Goal: Information Seeking & Learning: Learn about a topic

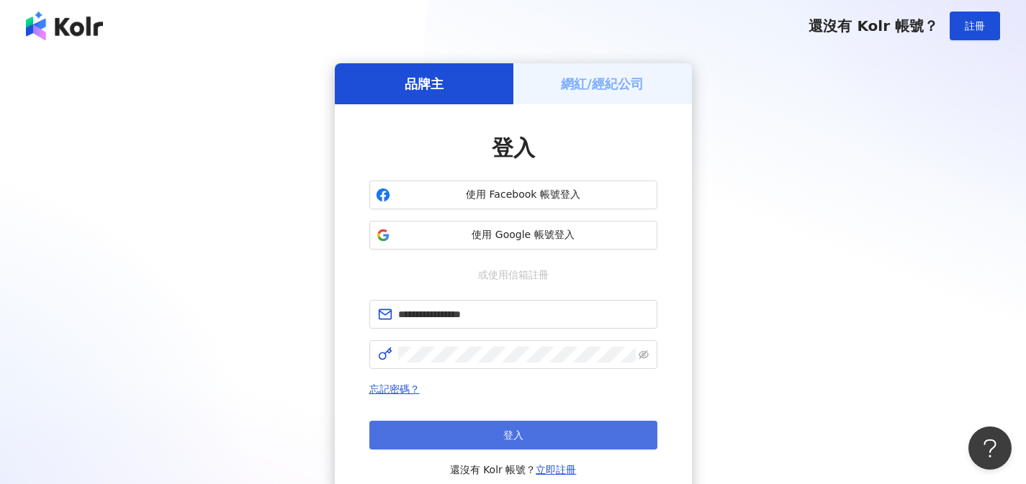
click at [542, 426] on button "登入" at bounding box center [513, 435] width 288 height 29
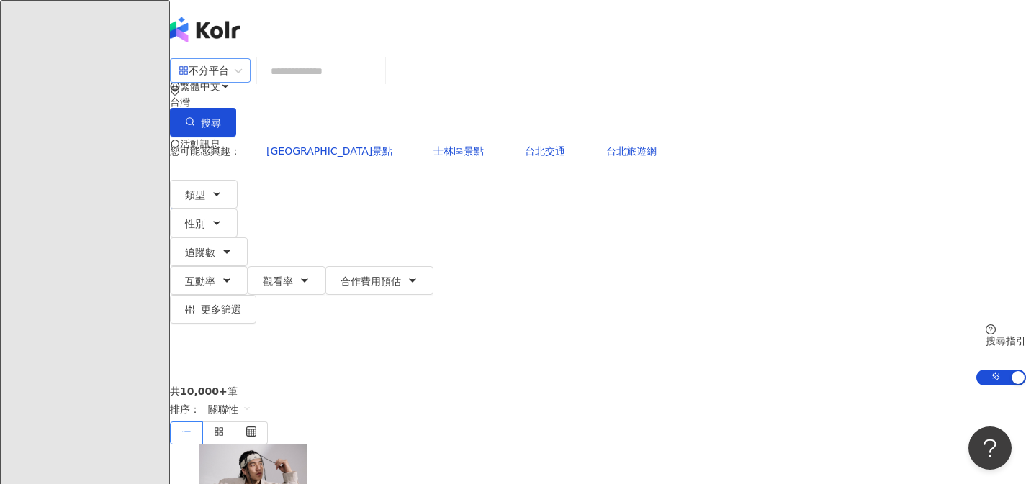
click at [229, 82] on div "不分平台" at bounding box center [203, 70] width 50 height 23
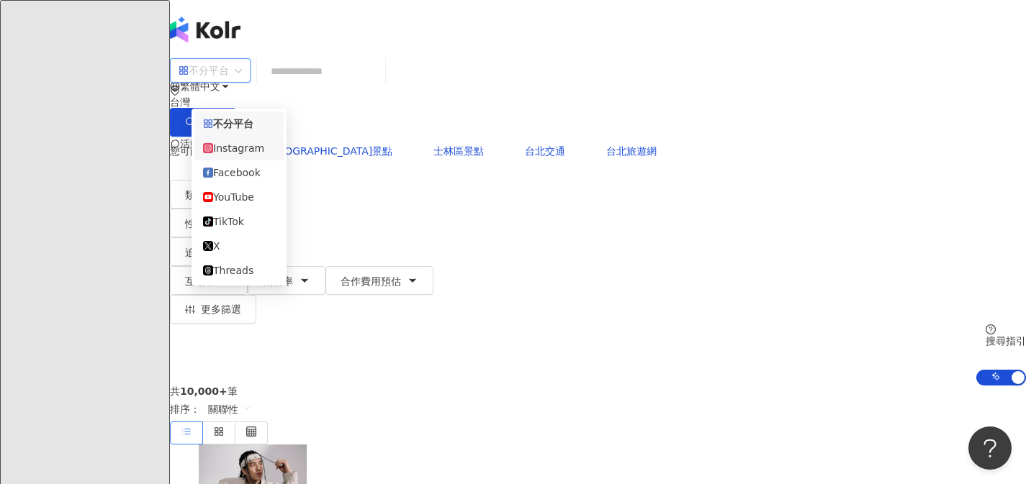
click at [258, 152] on div "Instagram" at bounding box center [239, 148] width 72 height 16
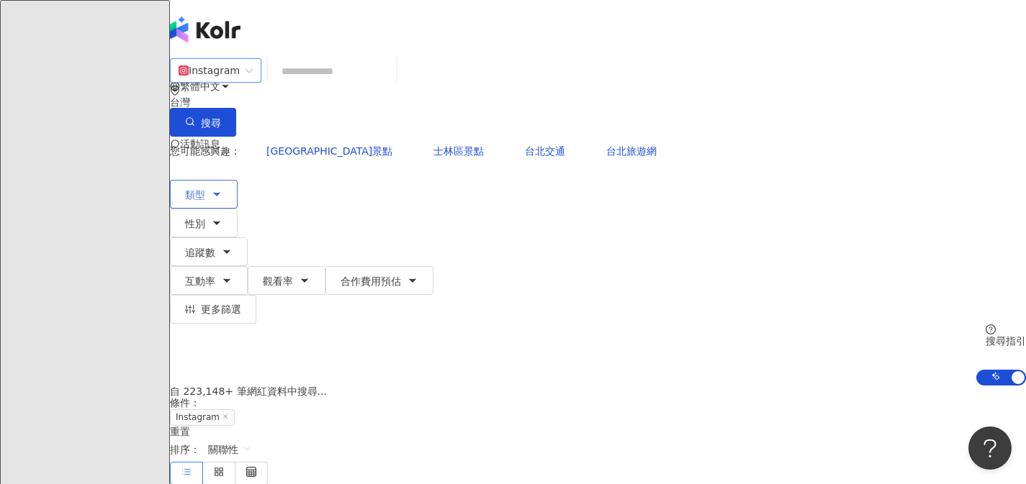
click at [238, 180] on button "類型" at bounding box center [204, 194] width 68 height 29
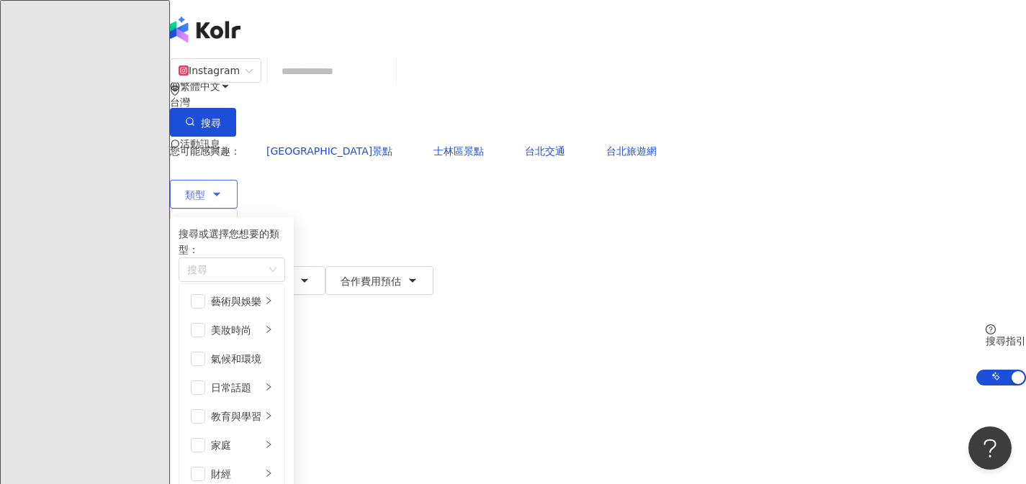
scroll to position [499, 0]
click at [643, 386] on div "共 10,000+ 筆 條件 ： Instagram 重置 排序： 關聯性" at bounding box center [598, 435] width 856 height 99
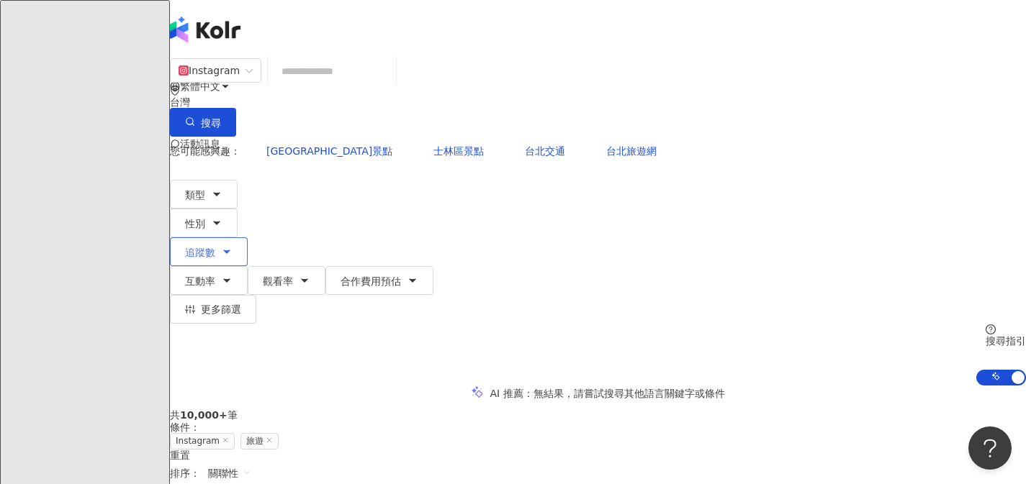
click at [248, 238] on button "追蹤數" at bounding box center [209, 252] width 78 height 29
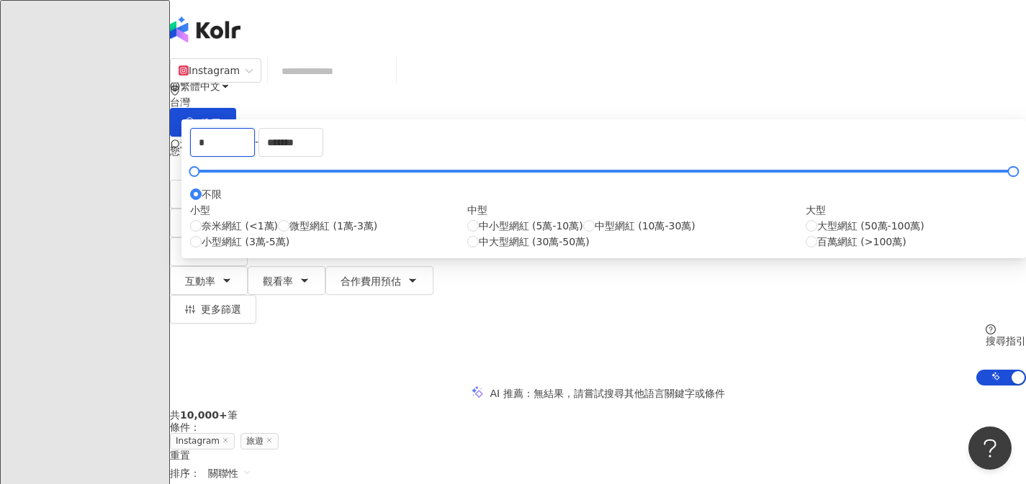
drag, startPoint x: 390, startPoint y: 219, endPoint x: 287, endPoint y: 214, distance: 103.0
type input "*****"
drag, startPoint x: 639, startPoint y: 221, endPoint x: 528, endPoint y: 230, distance: 111.2
click at [528, 230] on div "***** - ******* 不限 小型 奈米網紅 (<1萬) 微型網紅 (1萬-3萬) 小型網紅 (3萬-5萬) 中型 中小型網紅 (5萬-10萬) 中型…" at bounding box center [603, 189] width 827 height 122
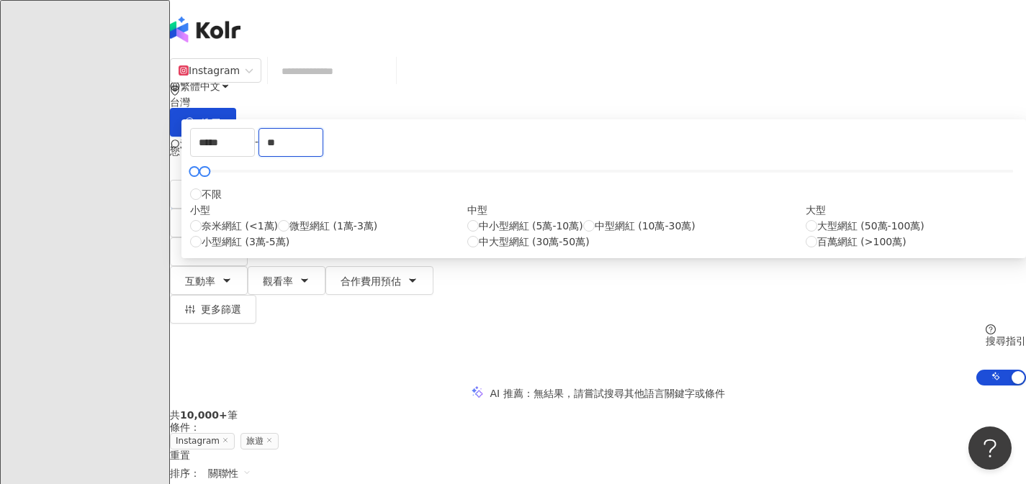
type input "*"
type input "*****"
click at [804, 386] on div "AI 推薦 ： 無結果，請嘗試搜尋其他語言關鍵字或條件" at bounding box center [598, 393] width 856 height 15
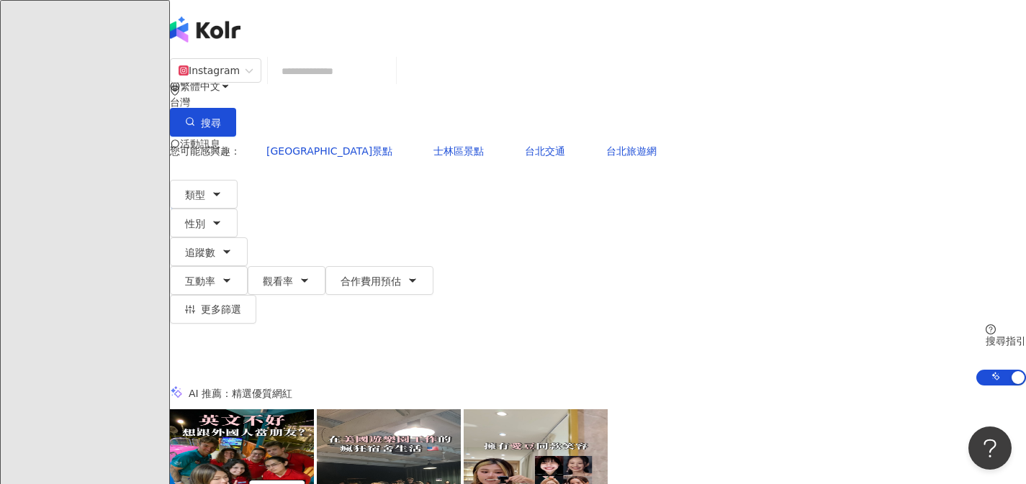
click at [390, 85] on input "search" at bounding box center [332, 71] width 117 height 27
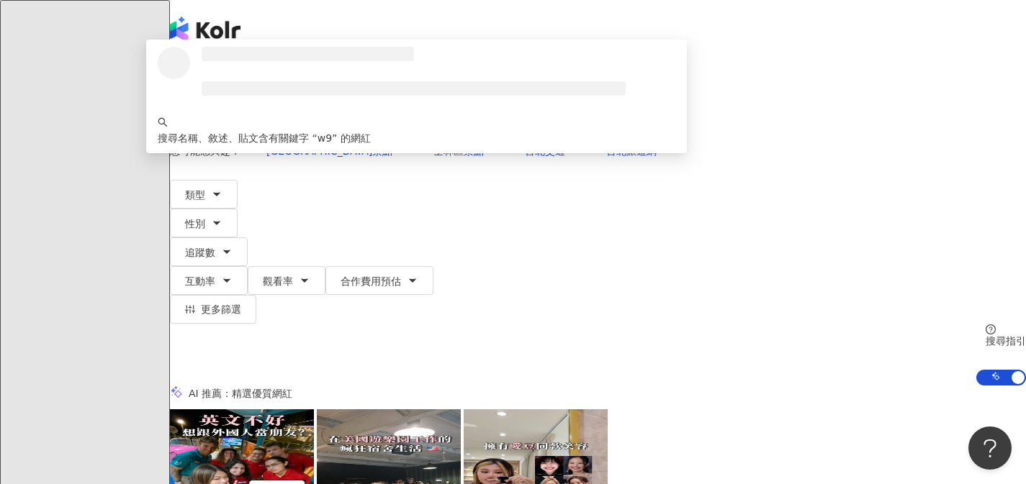
type input "*"
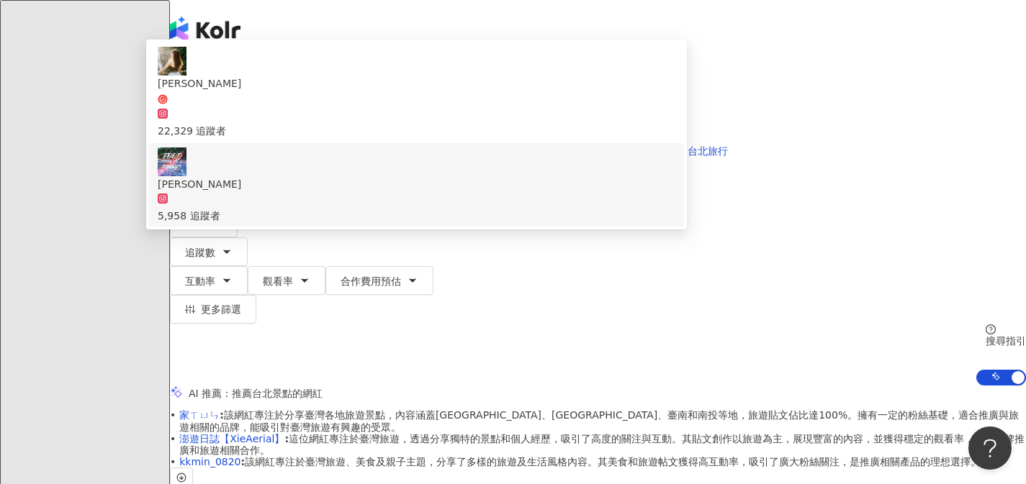
click at [905, 185] on div "Instagram **** 台灣 搜尋 7bd2cdd3-6521-4ba2-8ab6-8be5f7078a88 0c8acfdf-ddca-4119-bc…" at bounding box center [598, 222] width 856 height 328
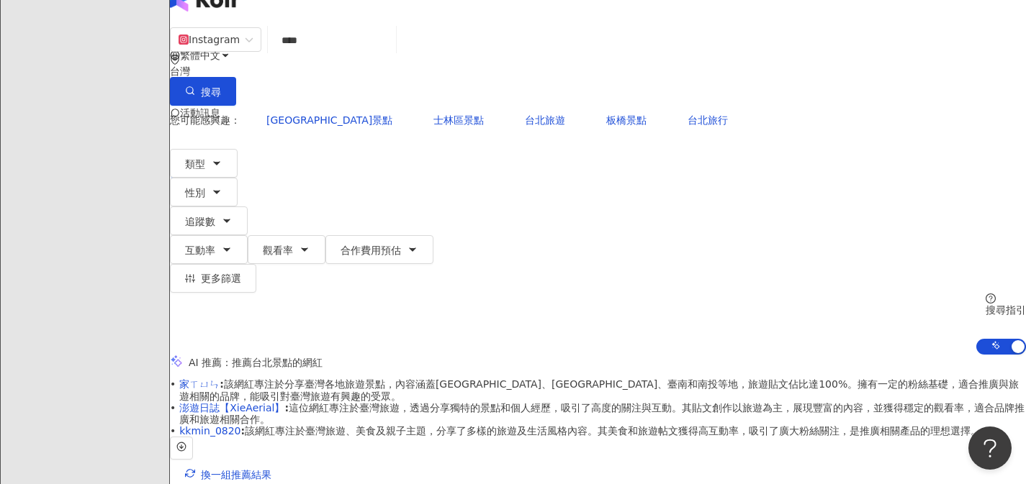
scroll to position [114, 0]
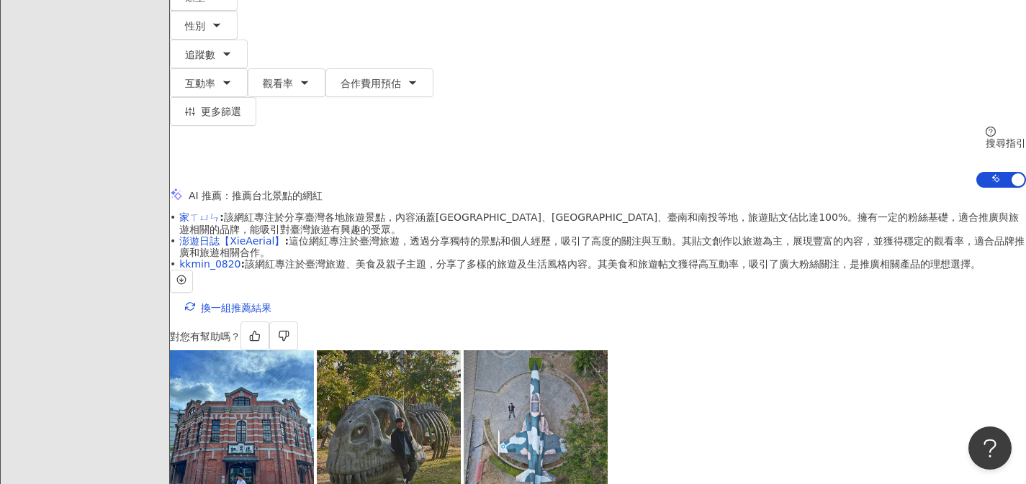
scroll to position [392, 0]
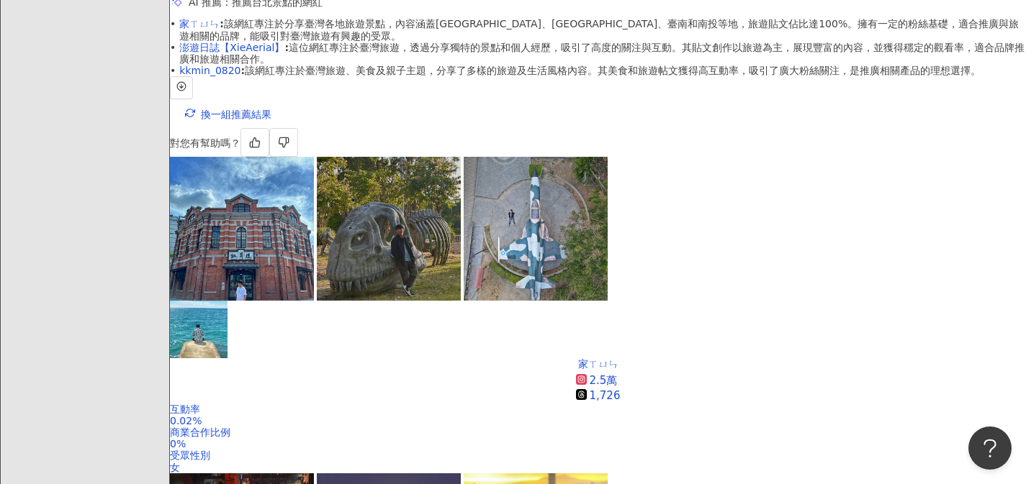
click at [906, 340] on div "關鍵字" at bounding box center [908, 343] width 36 height 16
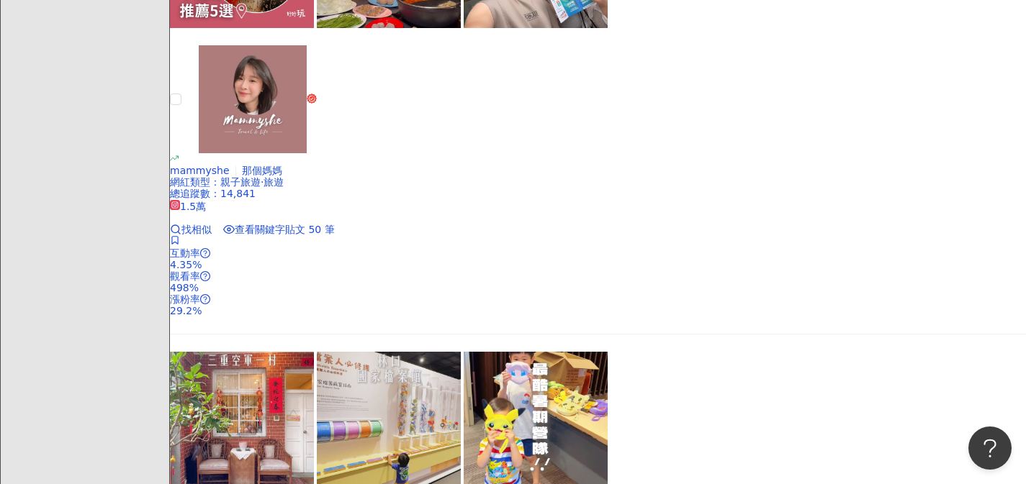
scroll to position [3063, 0]
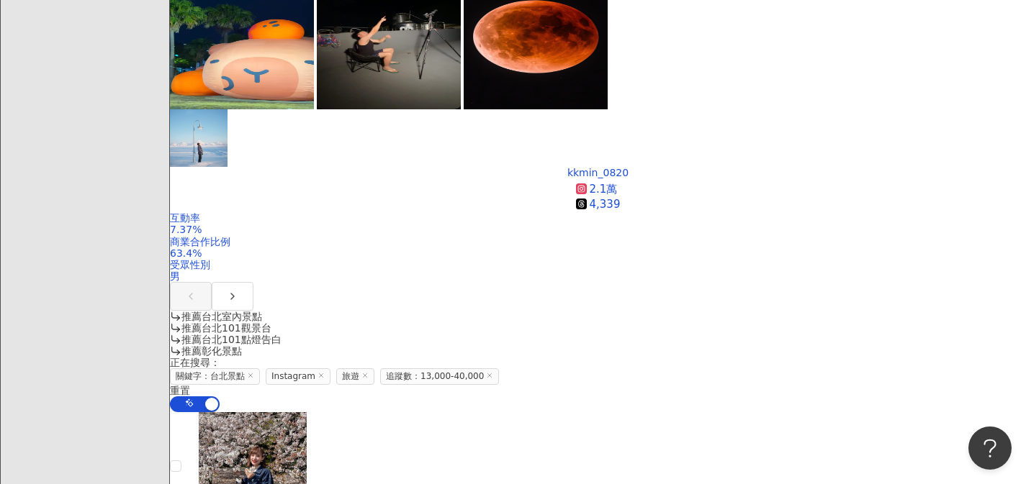
scroll to position [1399, 0]
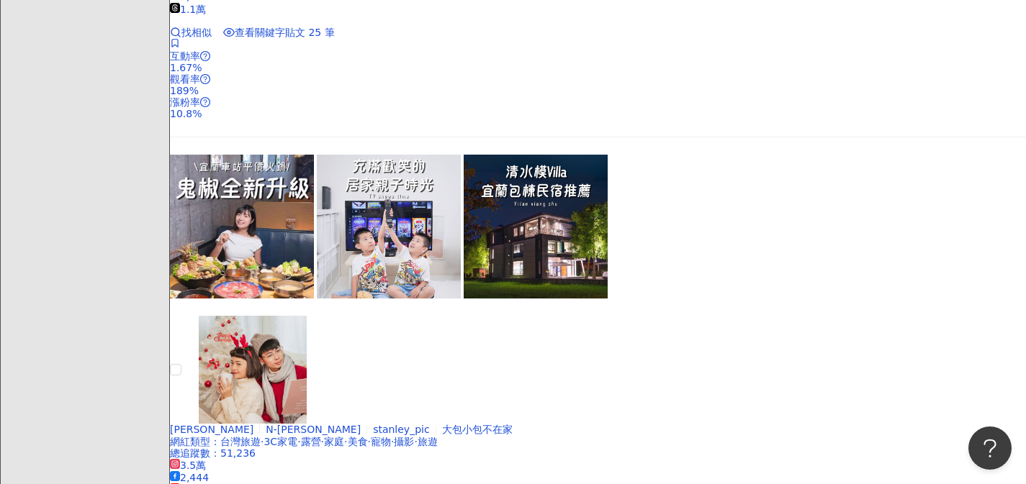
scroll to position [2875, 0]
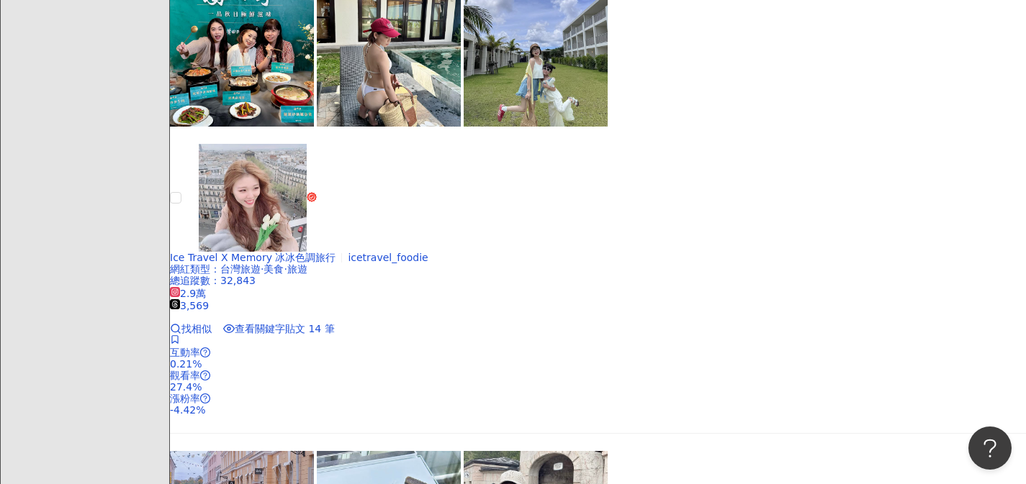
scroll to position [2991, 0]
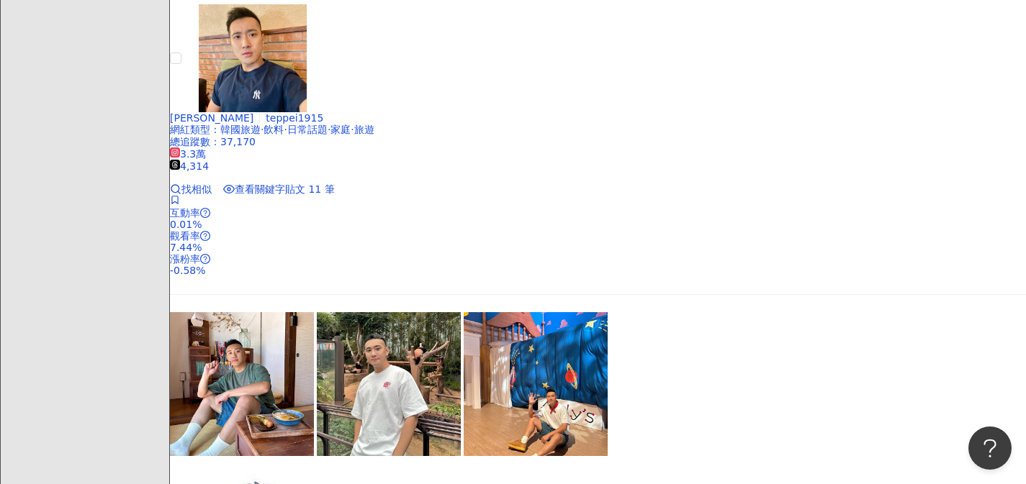
scroll to position [3122, 0]
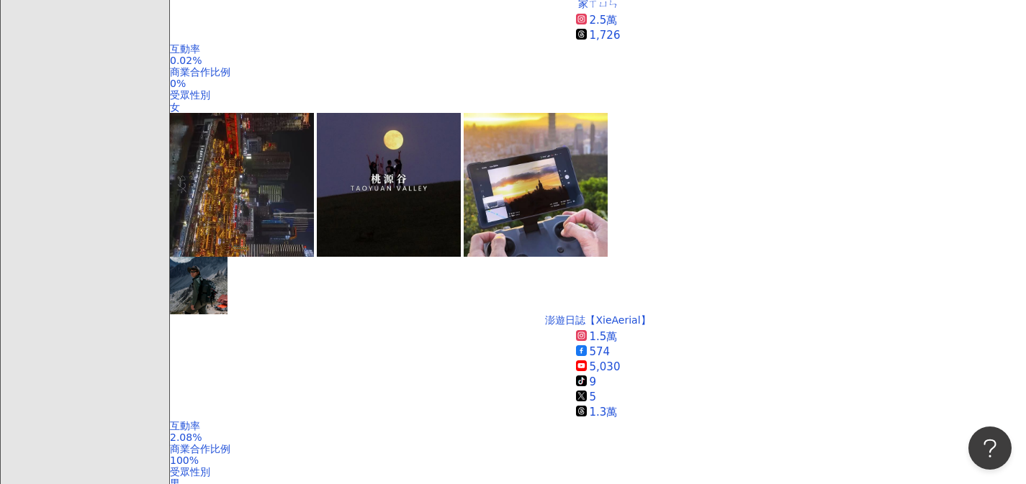
scroll to position [768, 0]
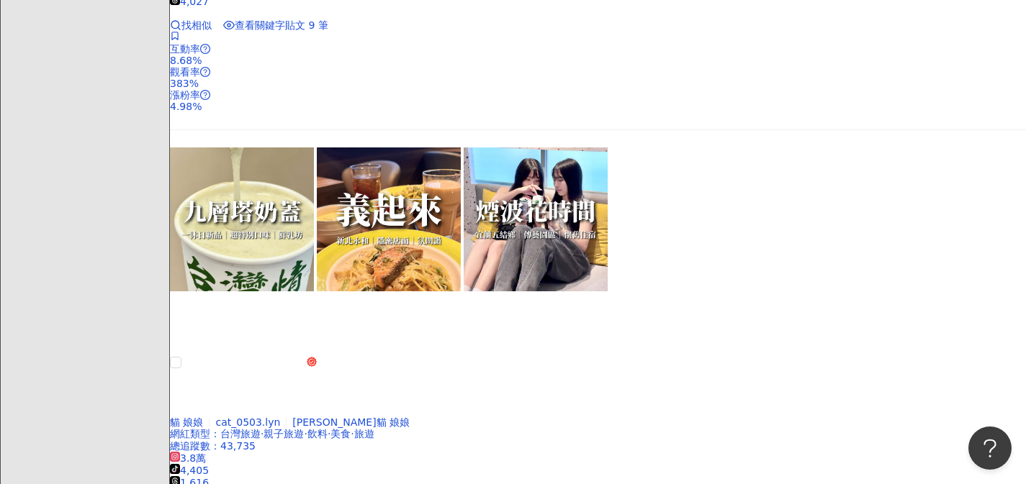
scroll to position [2928, 0]
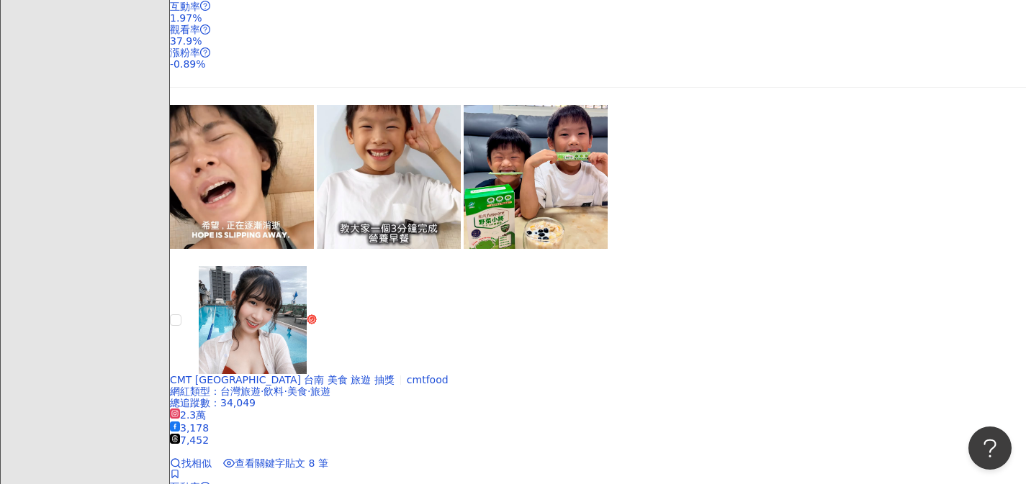
scroll to position [2942, 0]
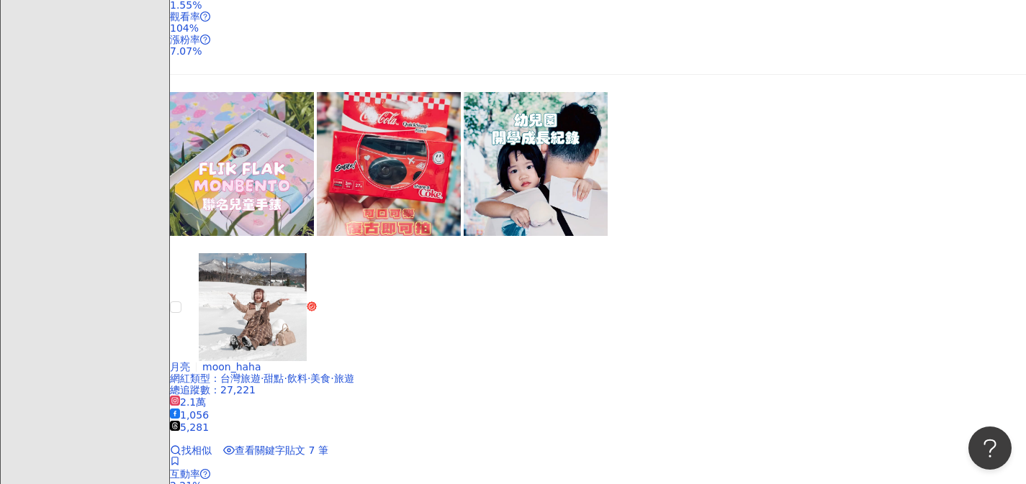
scroll to position [2895, 0]
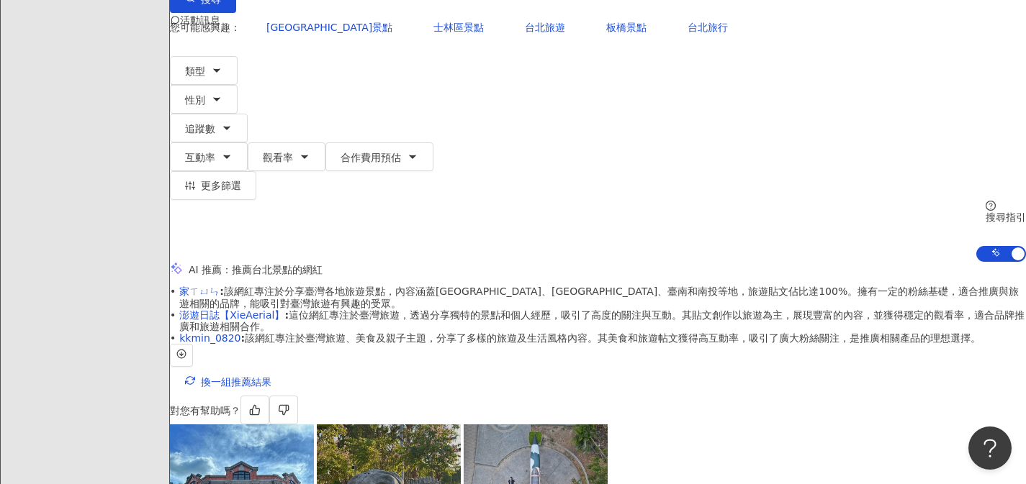
scroll to position [377, 0]
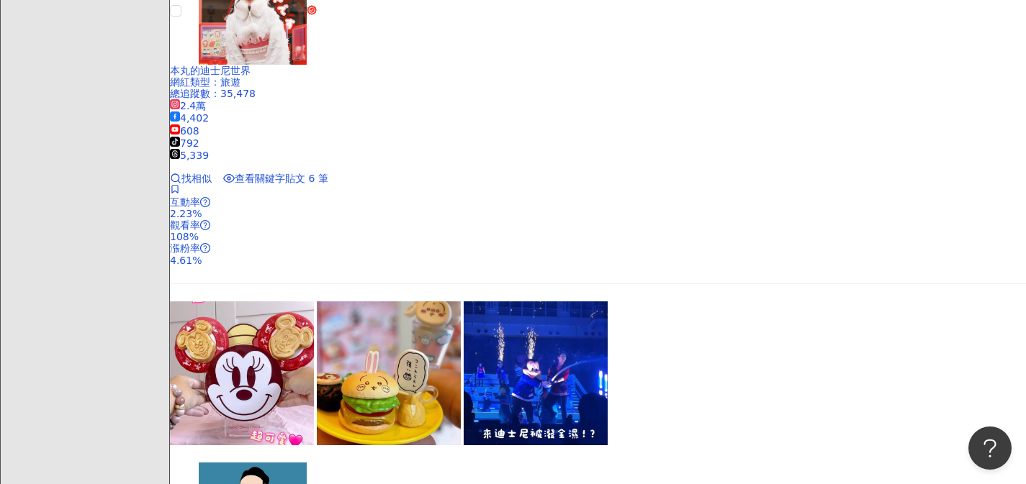
scroll to position [2991, 0]
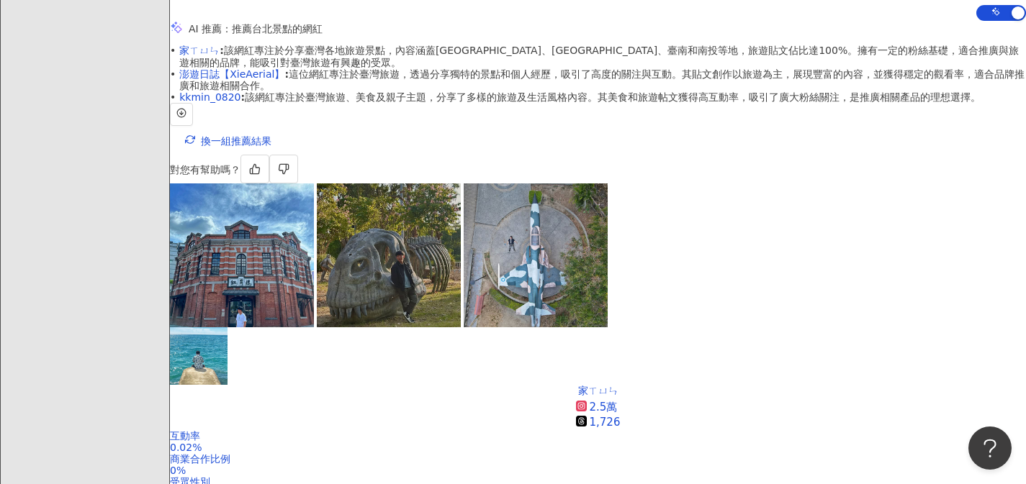
scroll to position [379, 0]
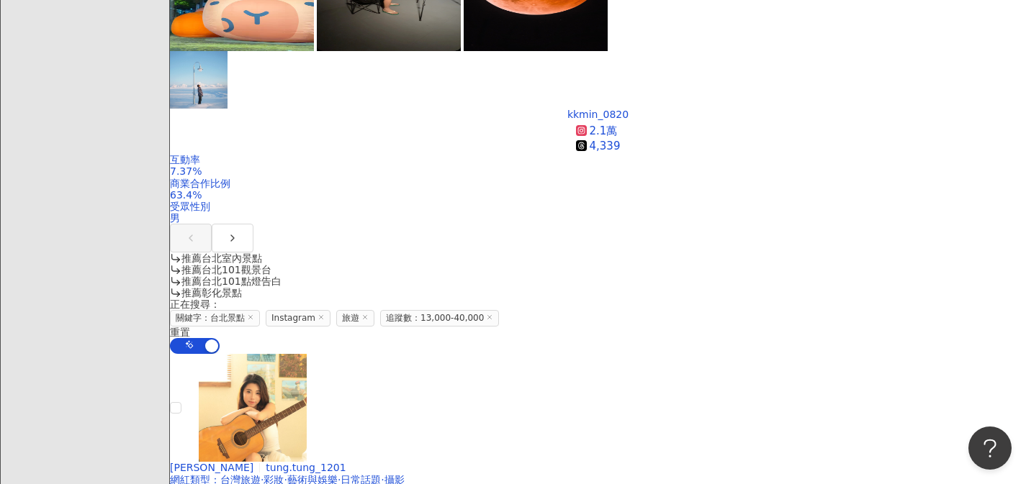
scroll to position [1227, 0]
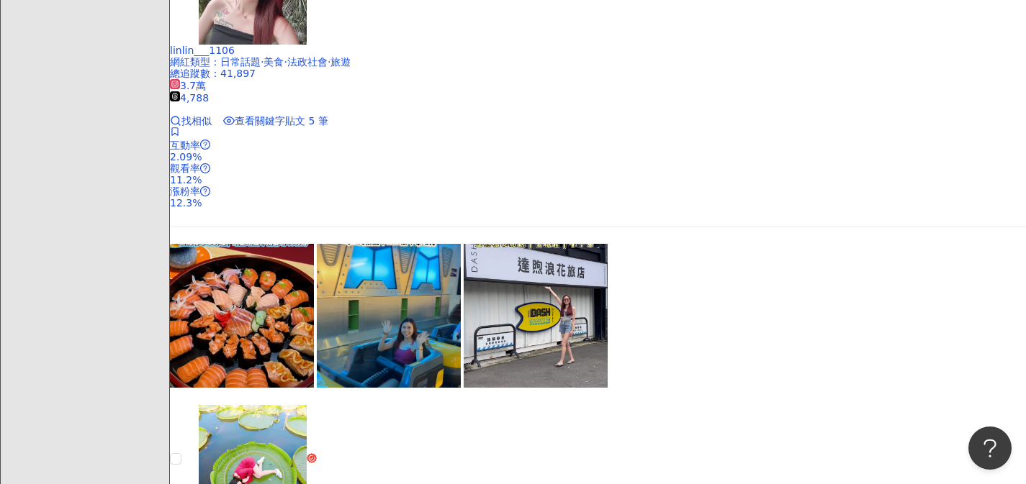
scroll to position [2877, 0]
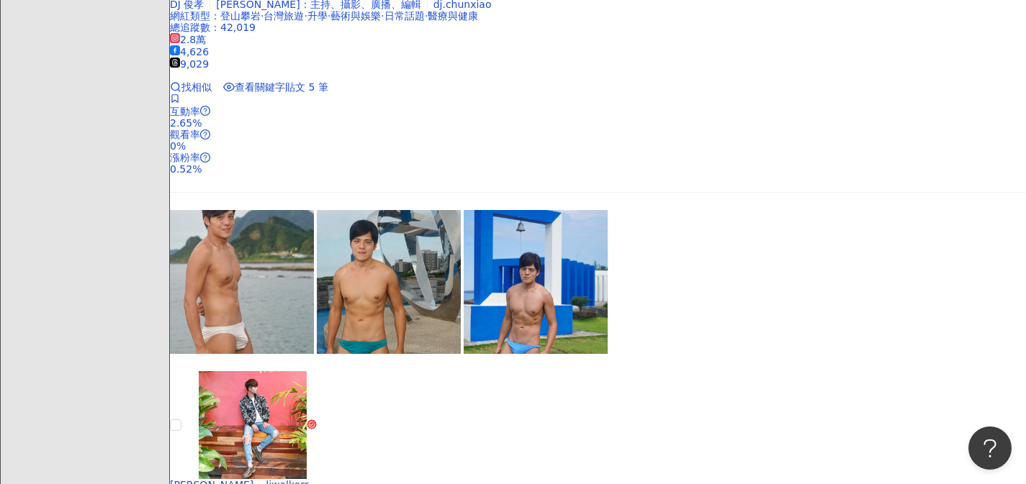
scroll to position [2944, 0]
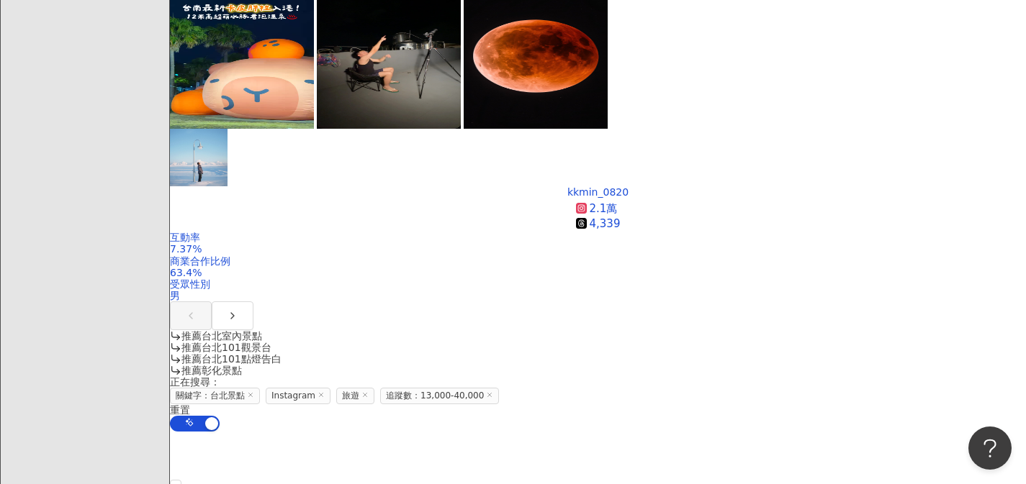
scroll to position [1356, 0]
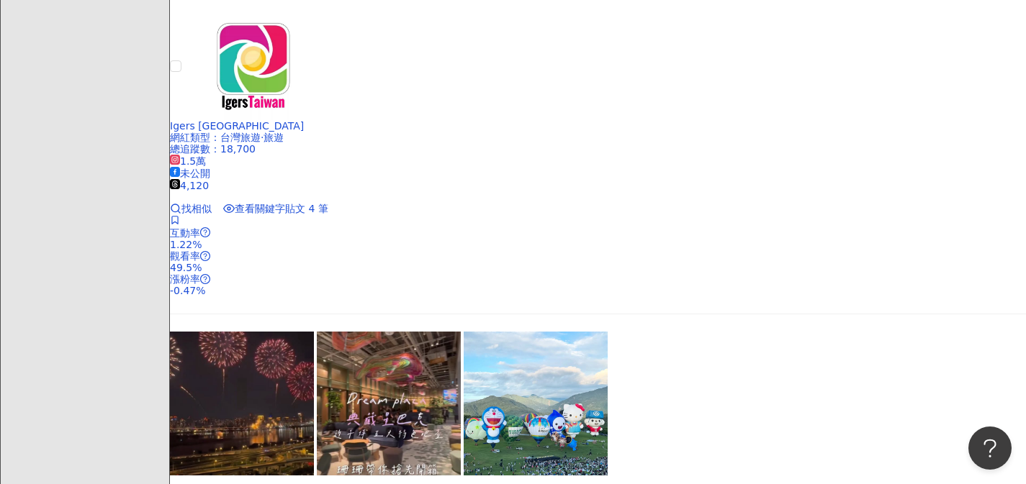
scroll to position [2707, 0]
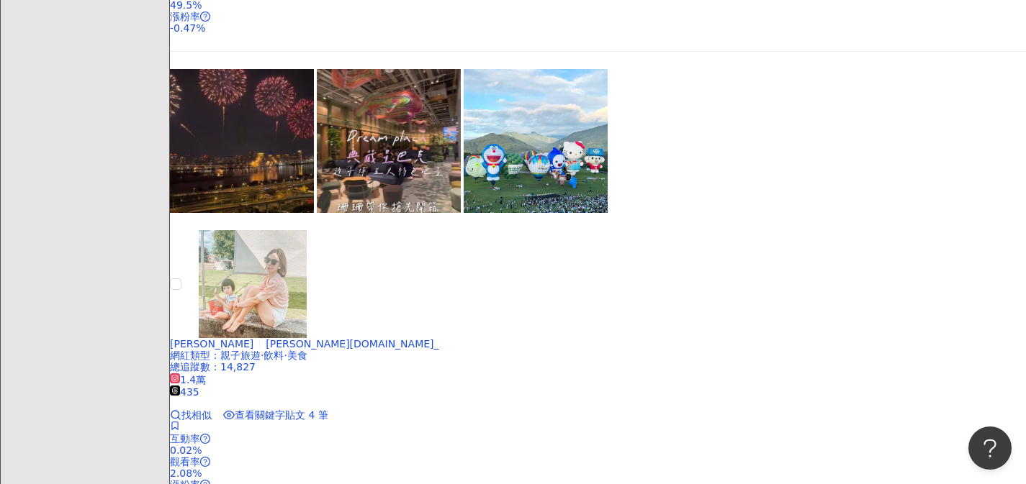
scroll to position [2979, 0]
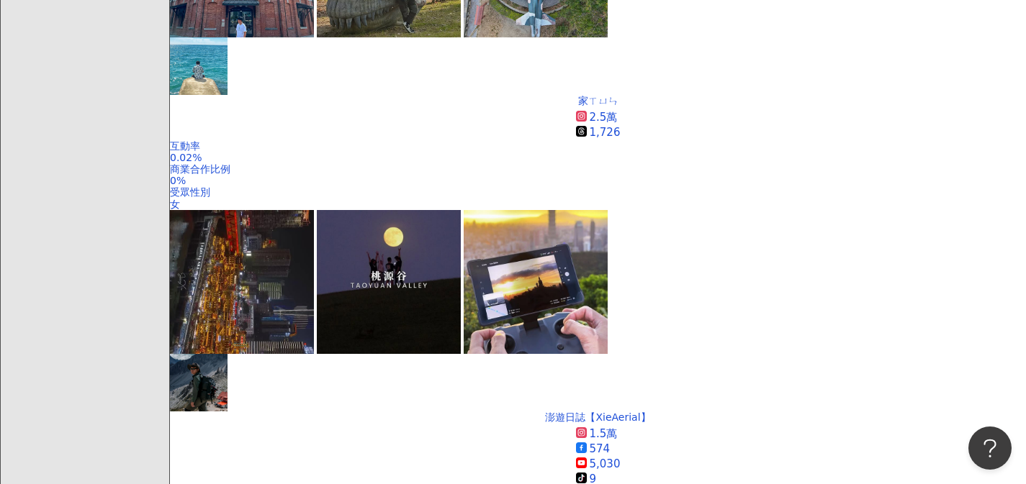
scroll to position [448, 0]
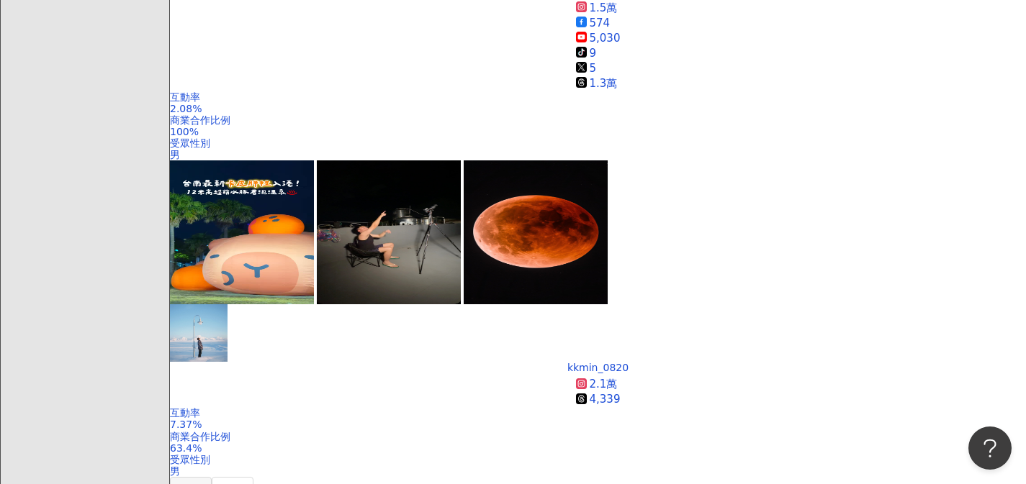
scroll to position [1167, 0]
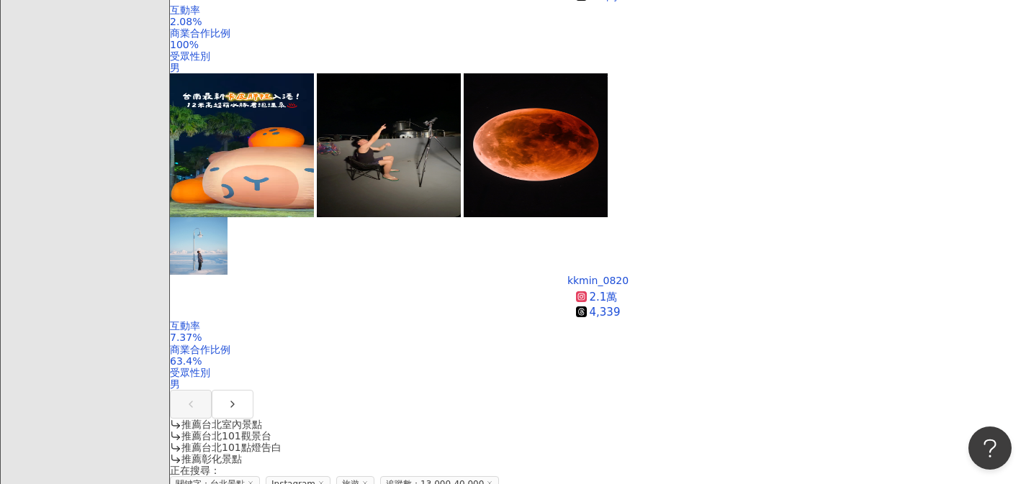
scroll to position [1221, 0]
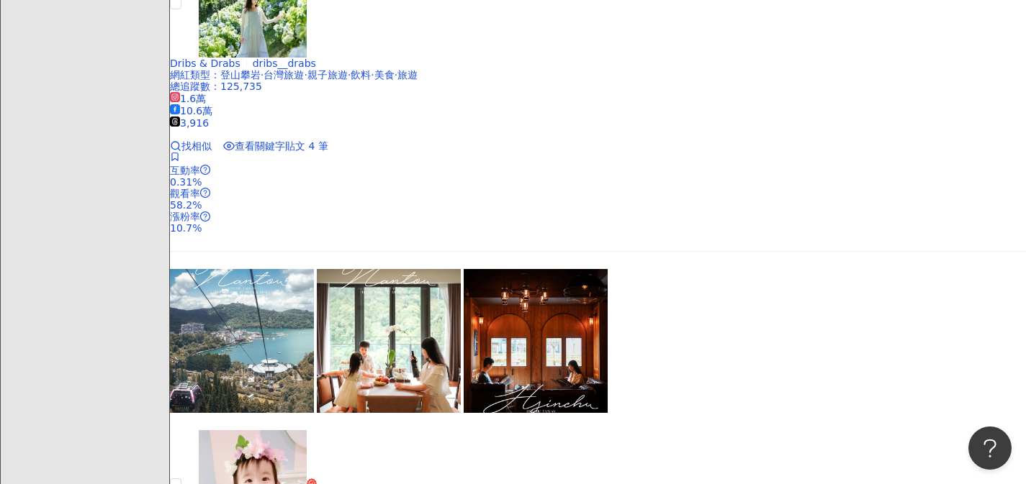
scroll to position [2480, 0]
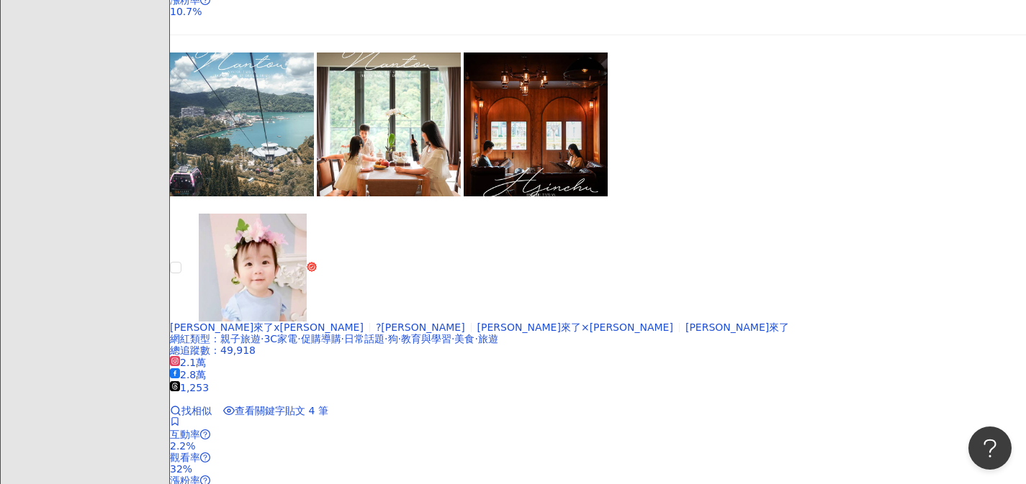
scroll to position [3146, 0]
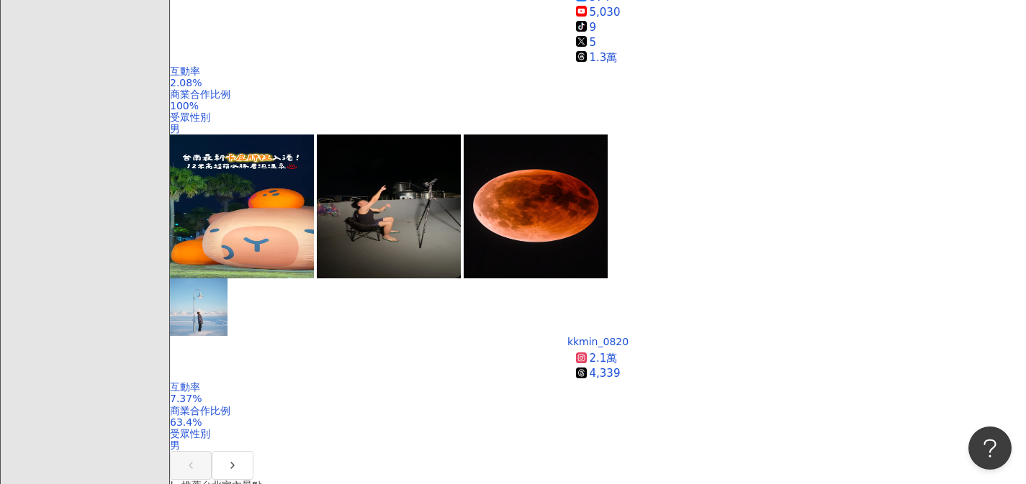
scroll to position [1178, 0]
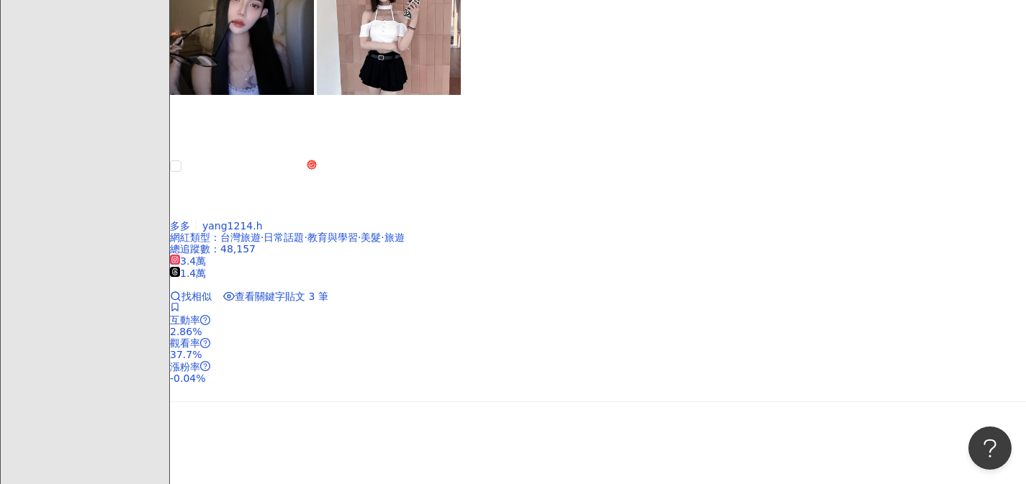
scroll to position [3039, 0]
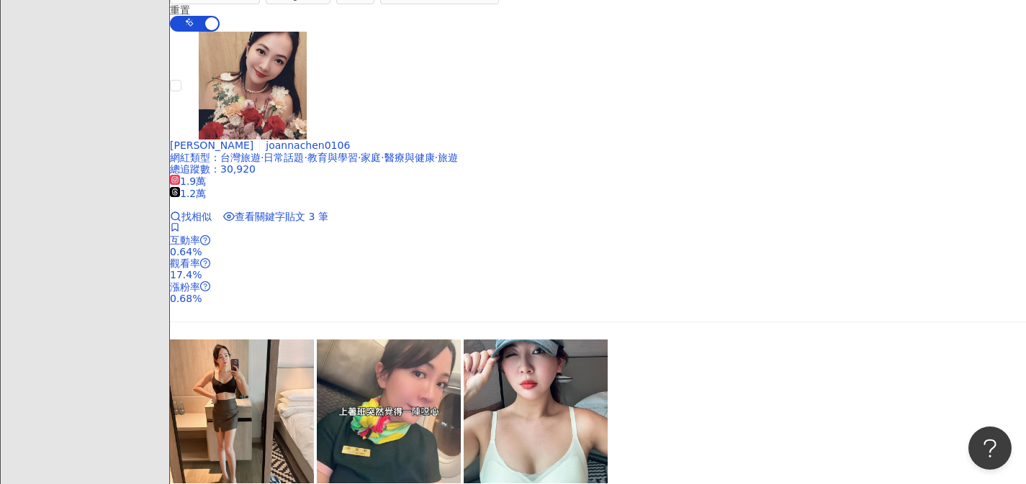
scroll to position [1785, 0]
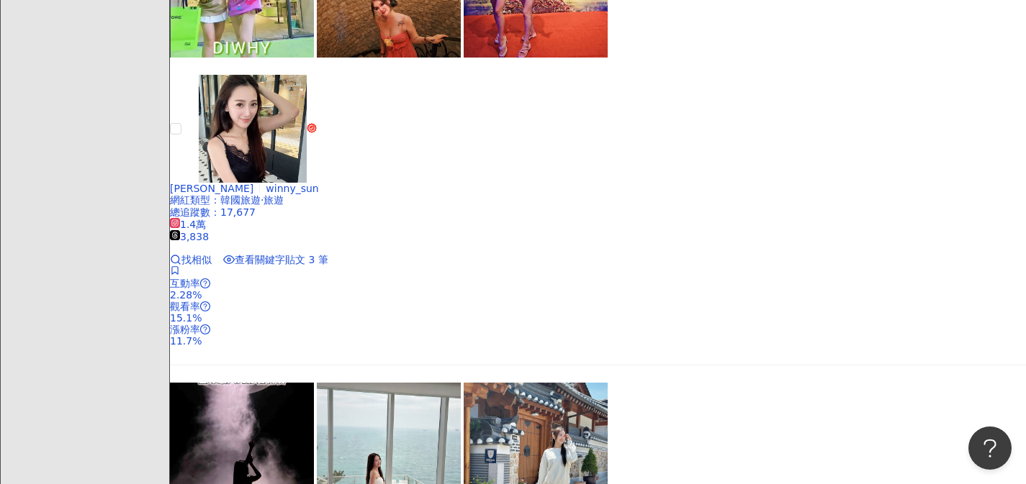
scroll to position [3095, 0]
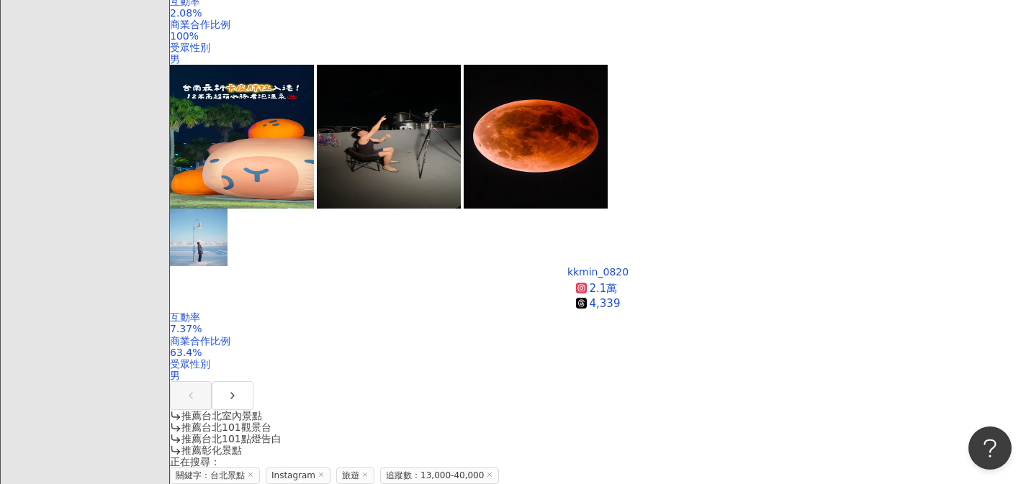
scroll to position [1180, 0]
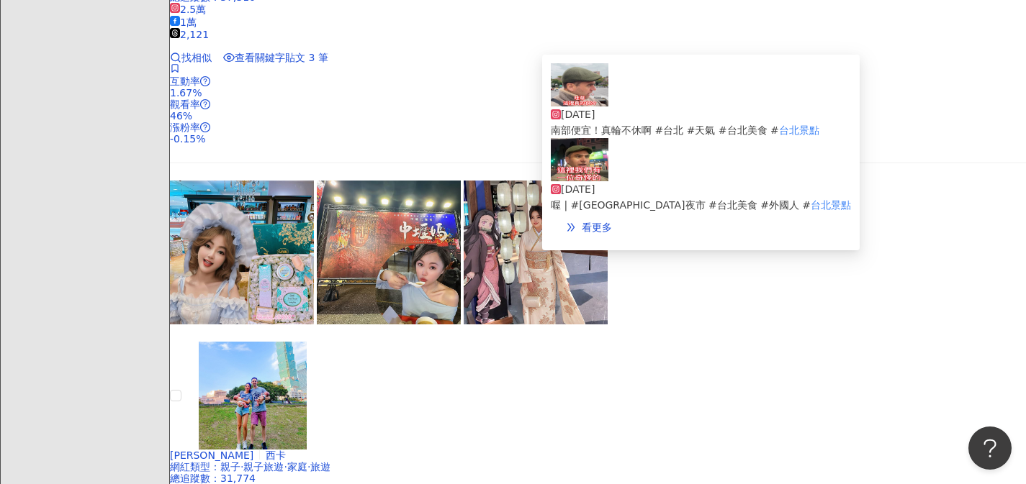
scroll to position [2929, 0]
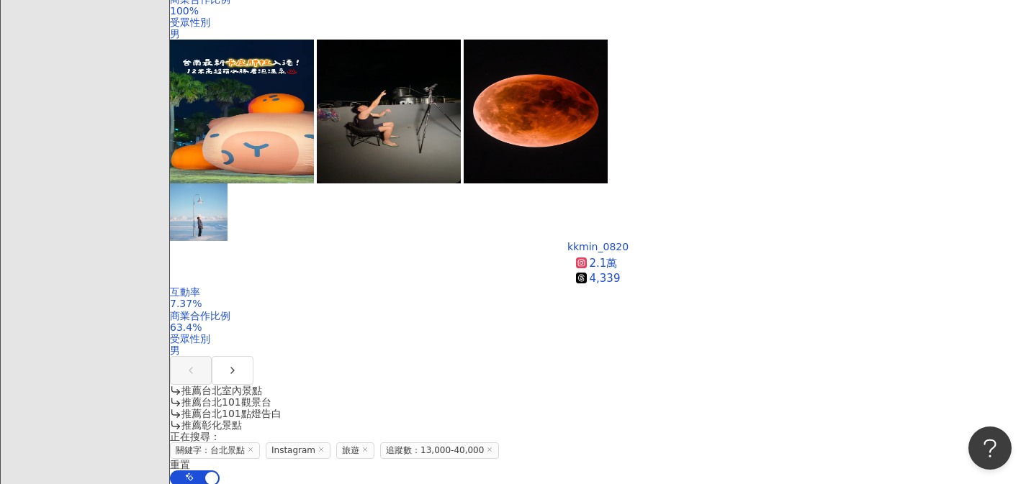
scroll to position [1208, 0]
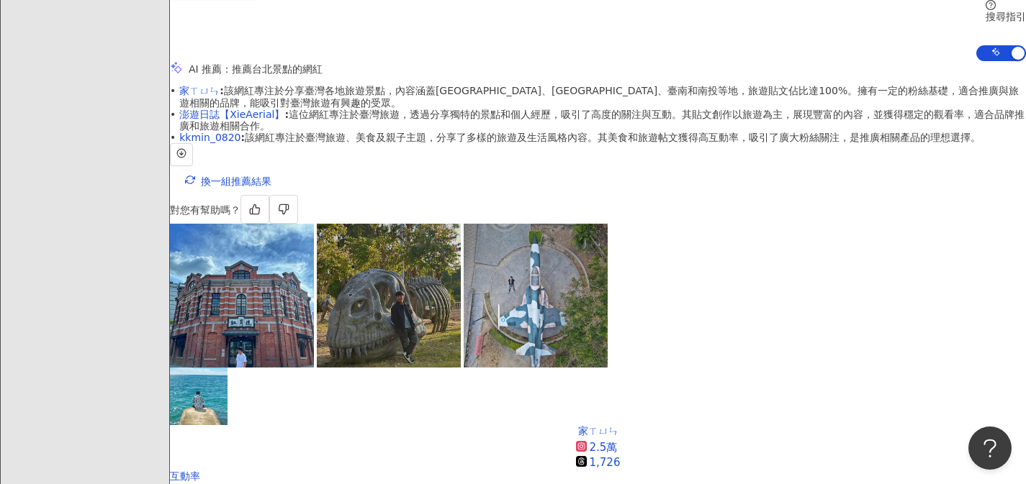
scroll to position [0, 0]
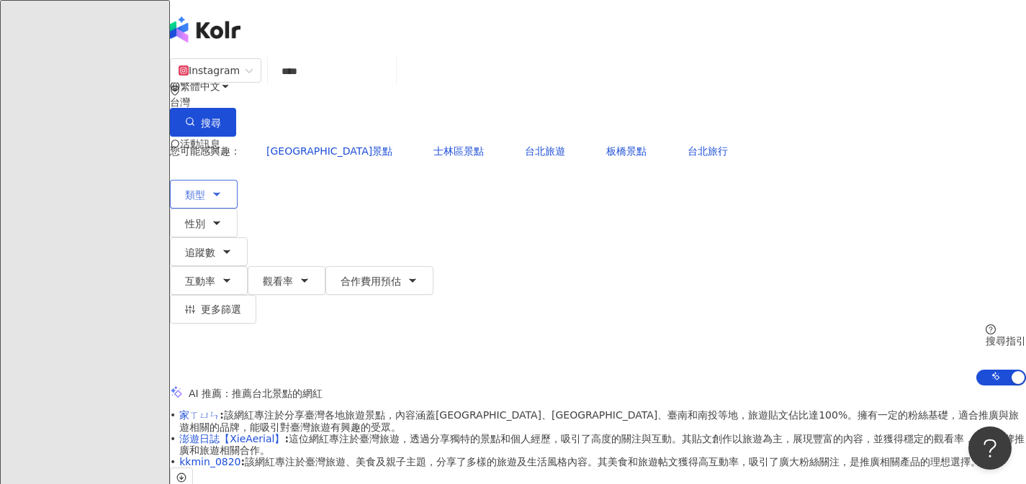
click at [238, 180] on button "類型" at bounding box center [204, 194] width 68 height 29
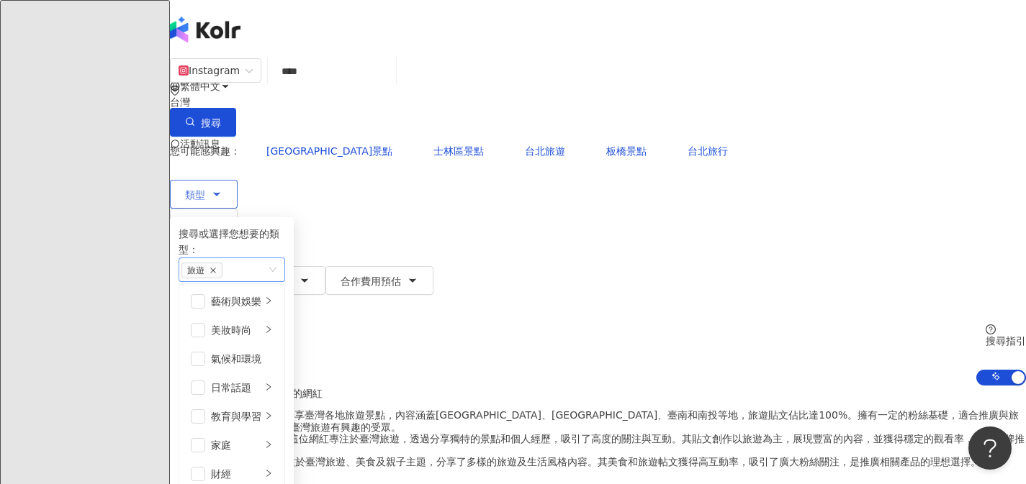
click at [216, 268] on icon "close" at bounding box center [213, 271] width 6 height 6
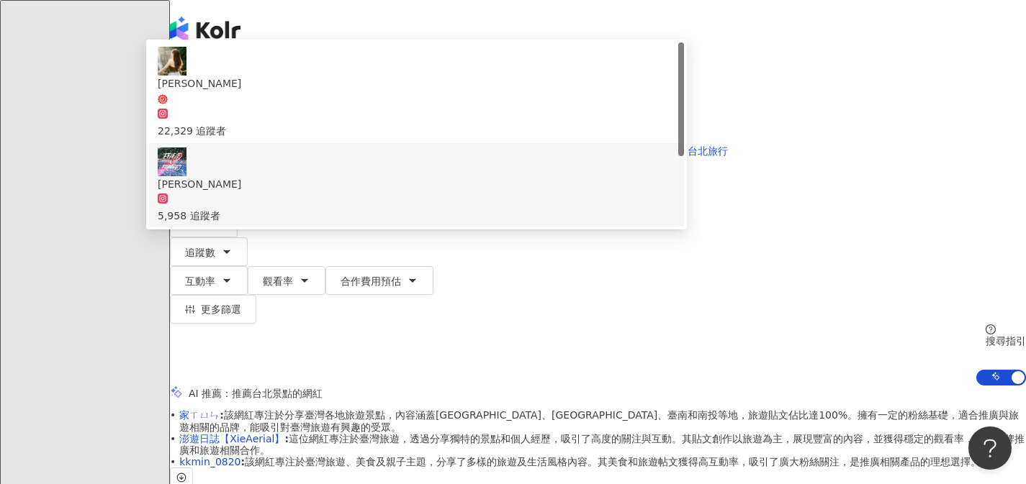
drag, startPoint x: 417, startPoint y: 90, endPoint x: 281, endPoint y: 86, distance: 136.8
click at [281, 86] on div "Instagram **** 台灣 搜尋 7bd2cdd3-6521-4ba2-8ab6-8be5f7078a88 0c8acfdf-ddca-4119-bc…" at bounding box center [598, 97] width 856 height 79
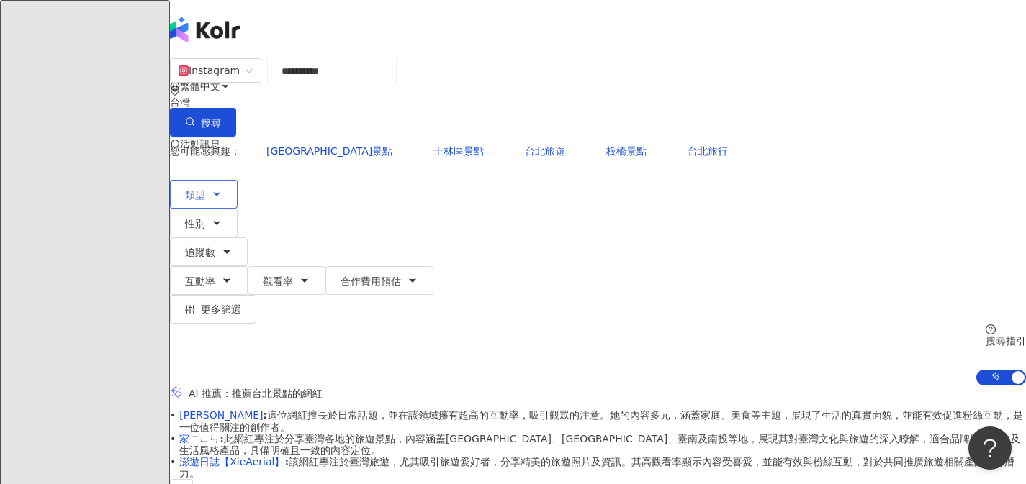
click at [390, 85] on input "**********" at bounding box center [332, 71] width 117 height 27
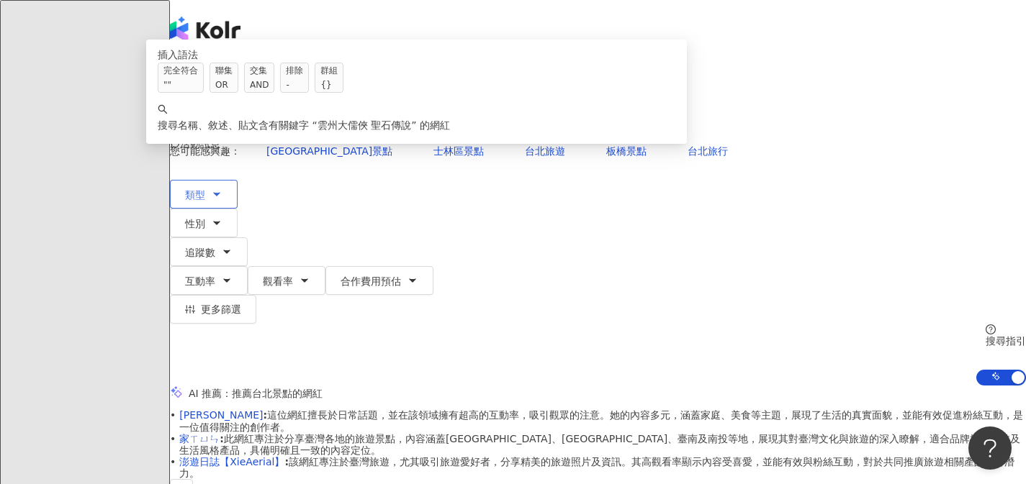
paste input "****"
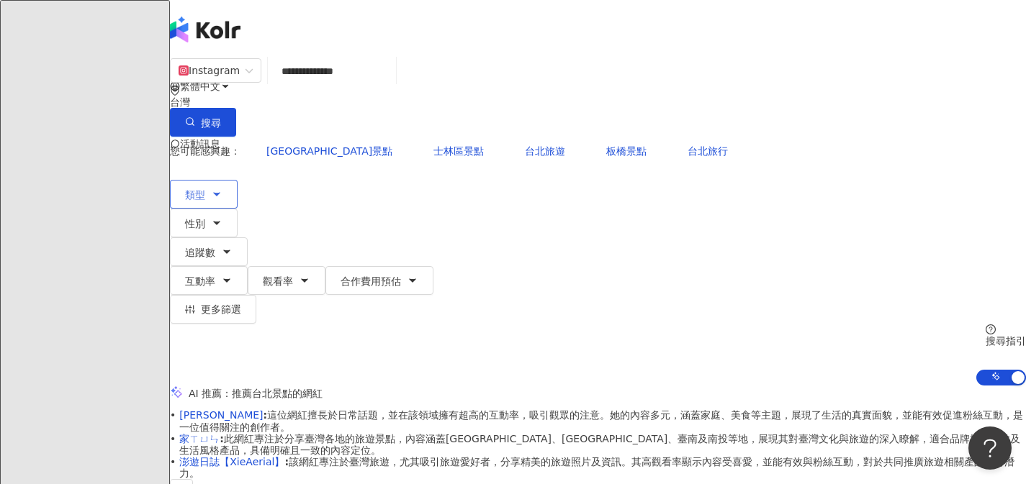
click at [390, 85] on input "**********" at bounding box center [332, 71] width 117 height 27
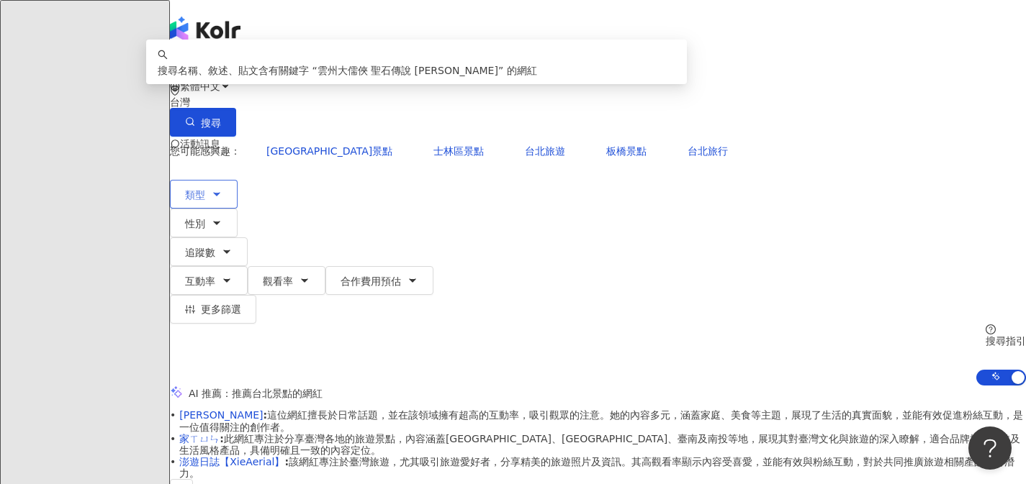
click at [390, 85] on input "**********" at bounding box center [332, 71] width 117 height 27
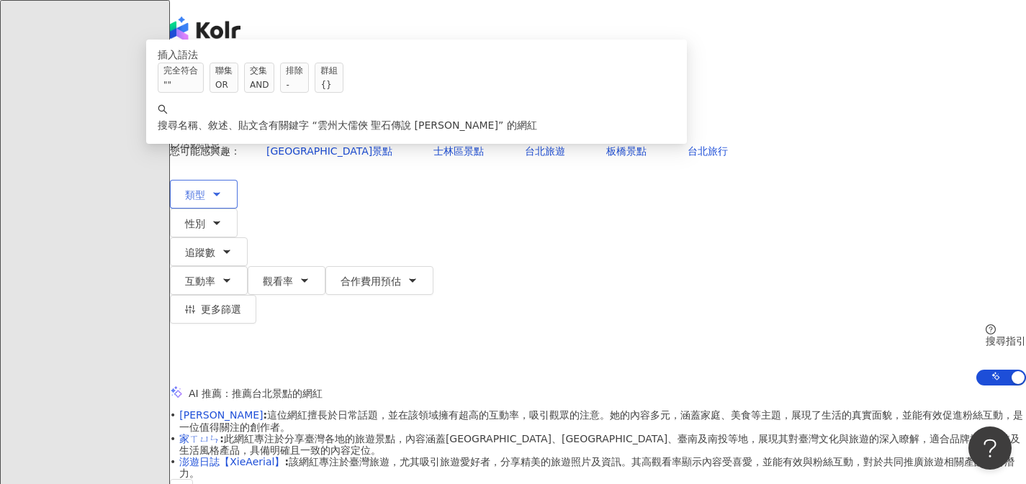
paste input "****"
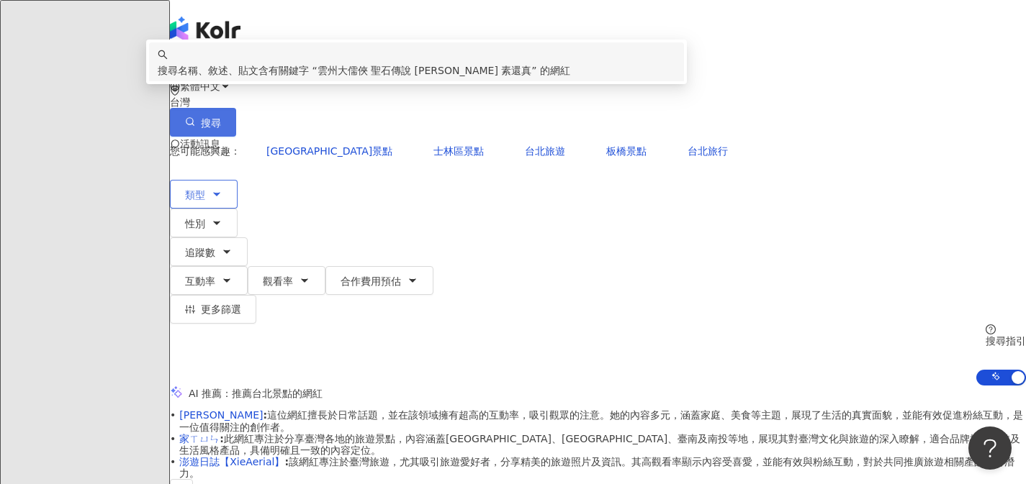
type input "**********"
click at [236, 108] on button "搜尋" at bounding box center [203, 122] width 66 height 29
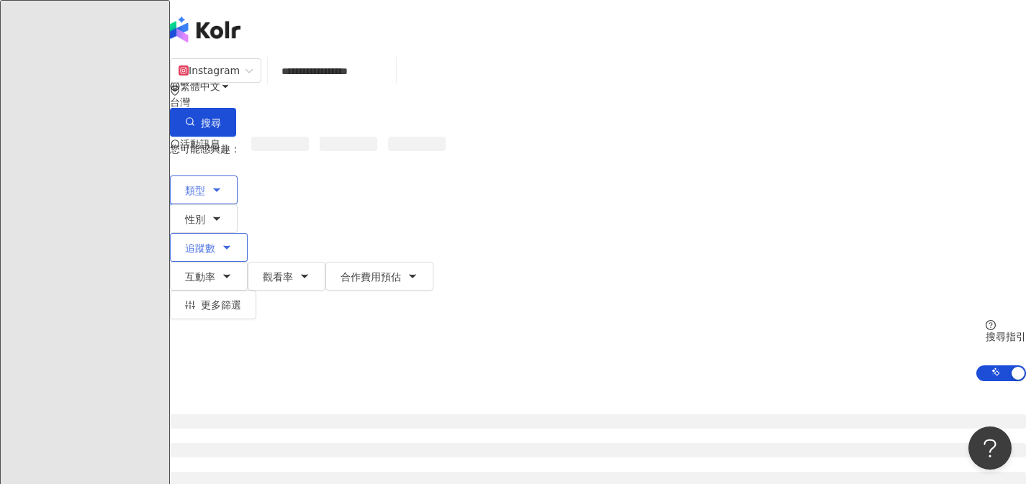
click at [232, 242] on icon "button" at bounding box center [227, 248] width 12 height 12
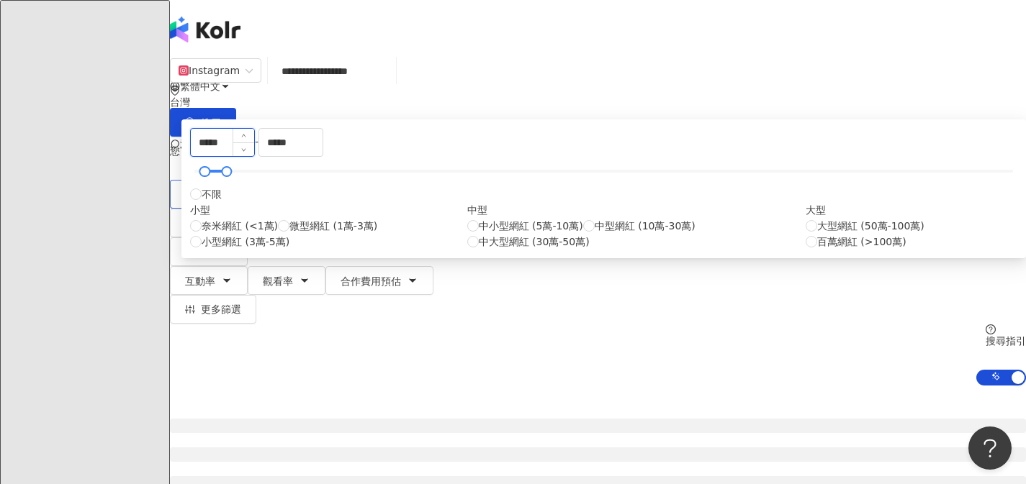
click at [254, 156] on input "*****" at bounding box center [222, 142] width 63 height 27
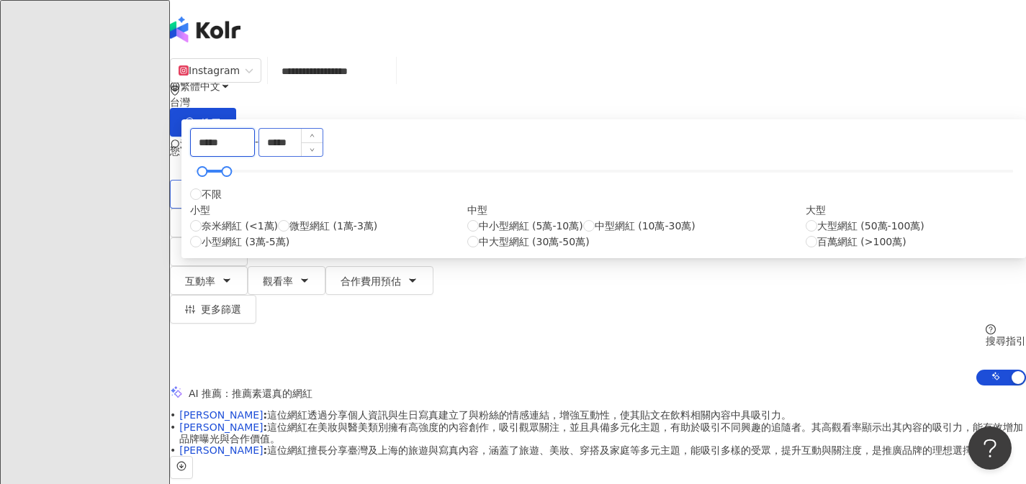
type input "*****"
click at [322, 156] on input "*****" at bounding box center [290, 142] width 63 height 27
click at [877, 176] on div "**********" at bounding box center [598, 222] width 856 height 328
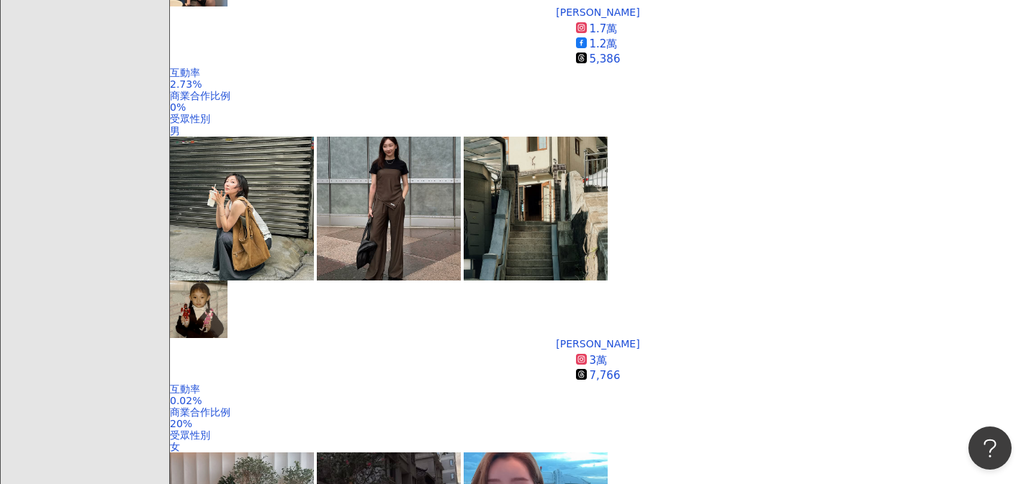
scroll to position [746, 0]
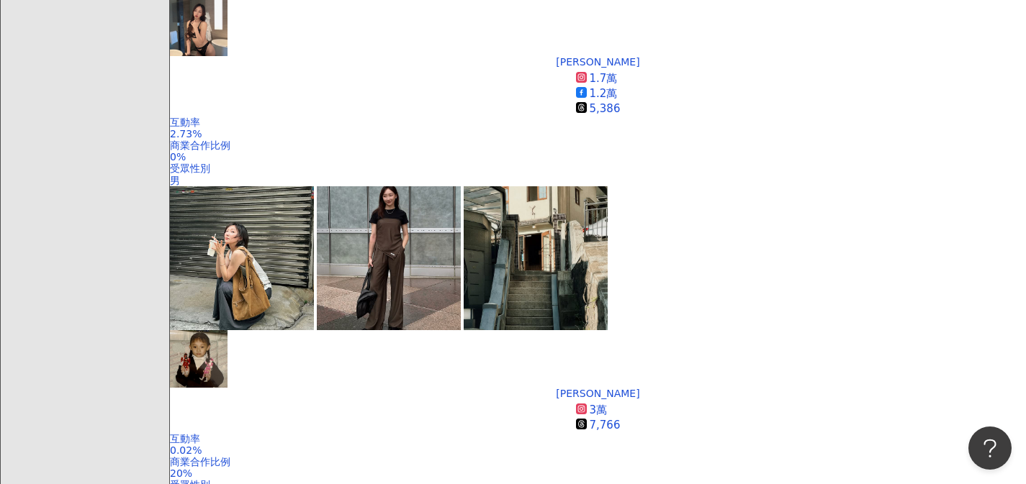
scroll to position [0, 0]
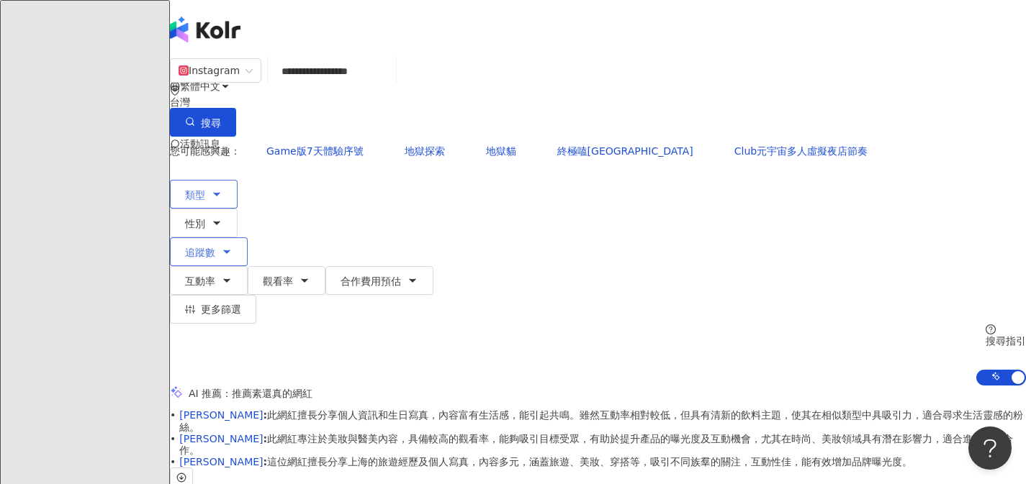
click at [248, 238] on button "追蹤數" at bounding box center [209, 252] width 78 height 29
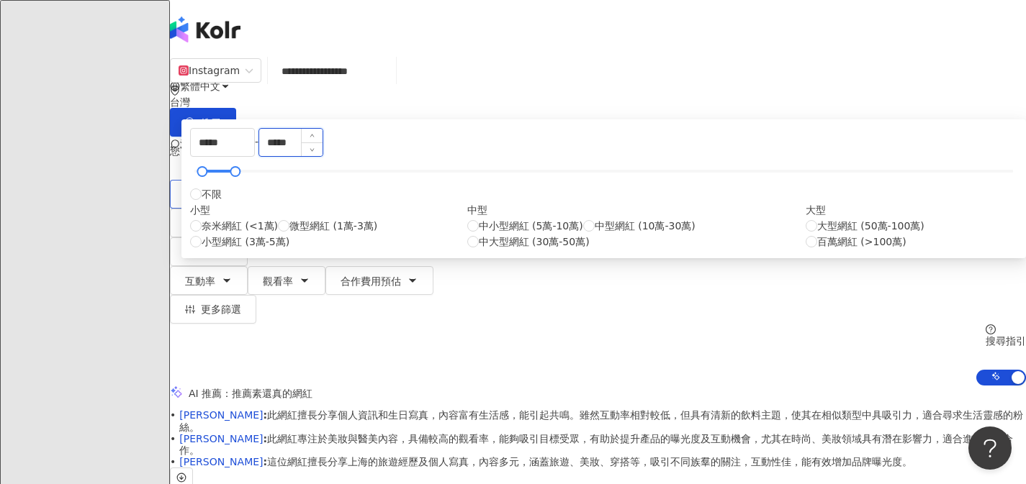
click at [322, 156] on input "*****" at bounding box center [290, 142] width 63 height 27
type input "*****"
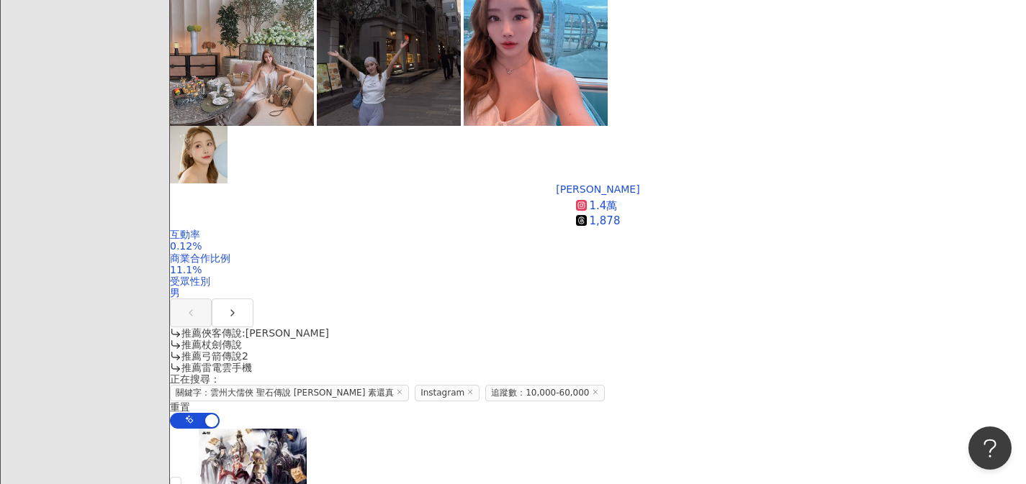
scroll to position [1217, 0]
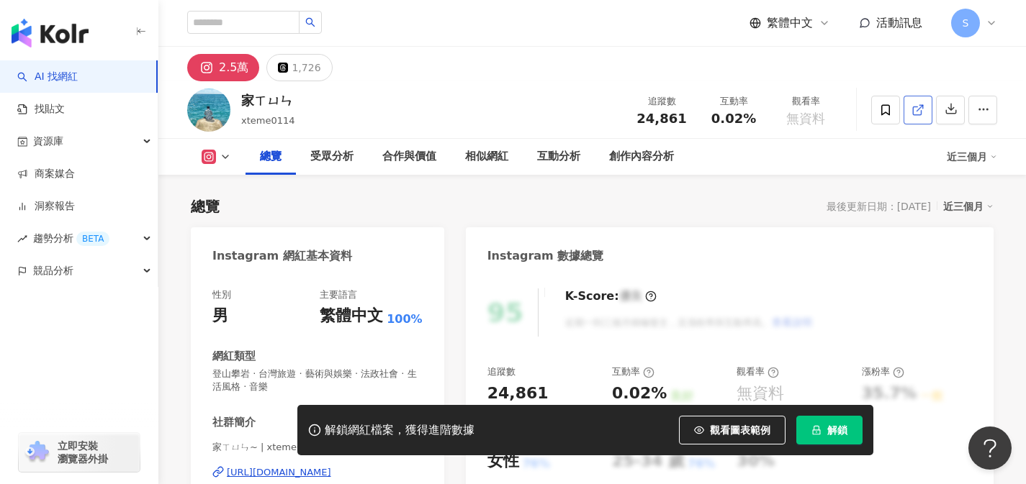
click at [910, 112] on link at bounding box center [917, 110] width 29 height 29
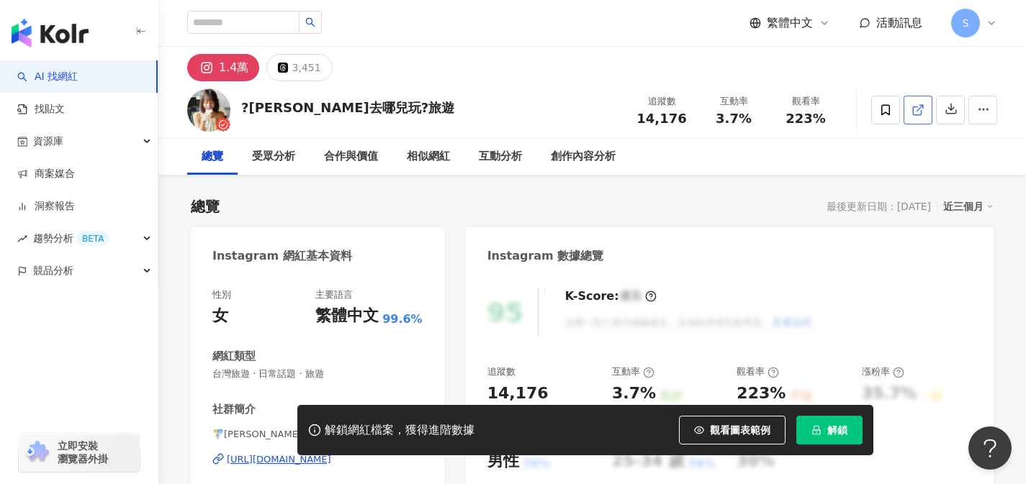
click at [923, 113] on icon at bounding box center [917, 110] width 13 height 13
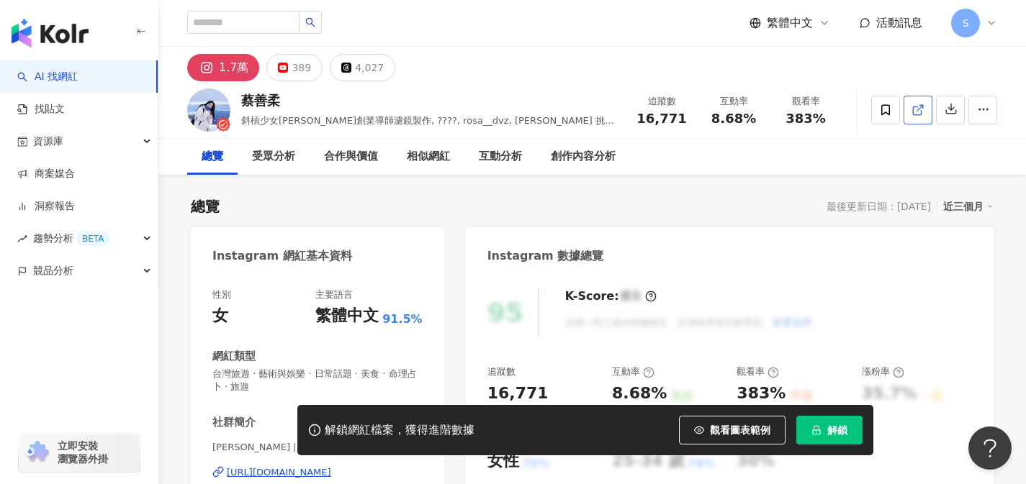
click at [918, 116] on span at bounding box center [917, 109] width 13 height 15
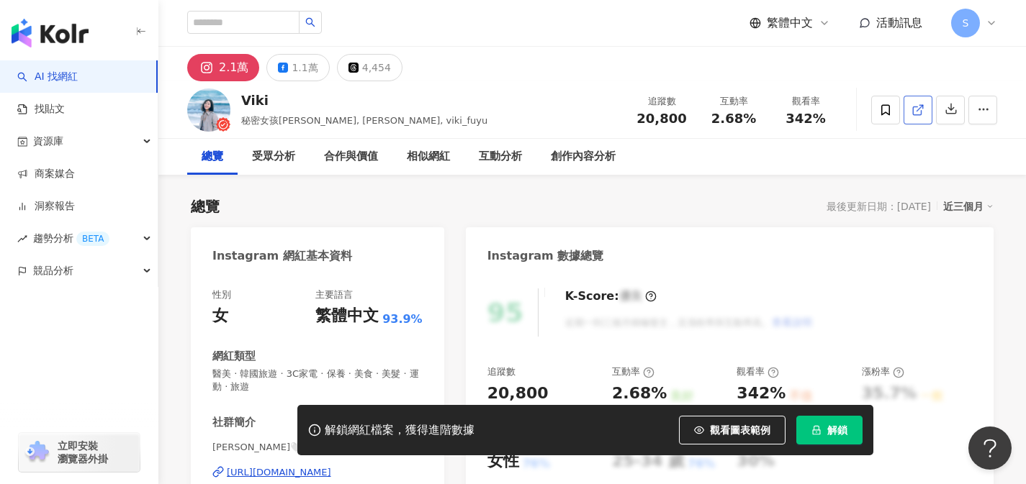
click at [914, 119] on link at bounding box center [917, 110] width 29 height 29
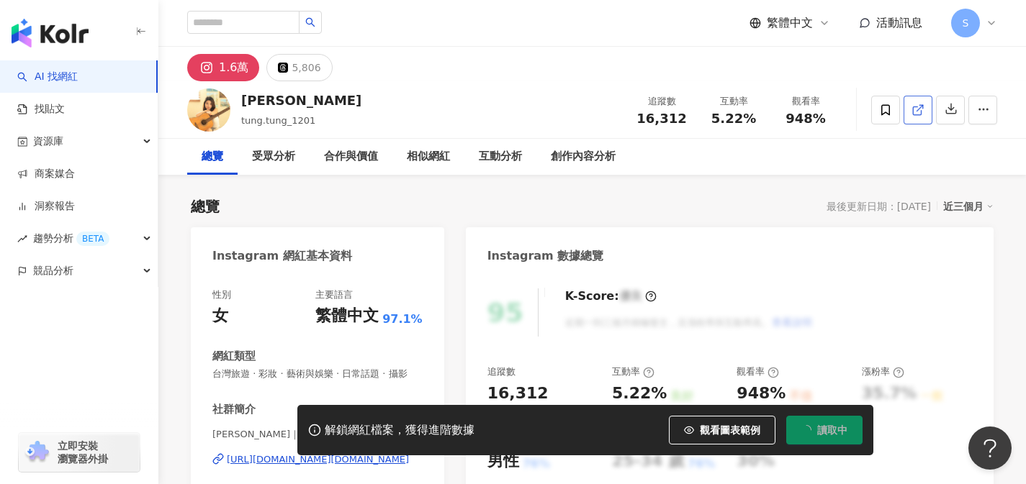
click at [915, 115] on icon at bounding box center [917, 110] width 13 height 13
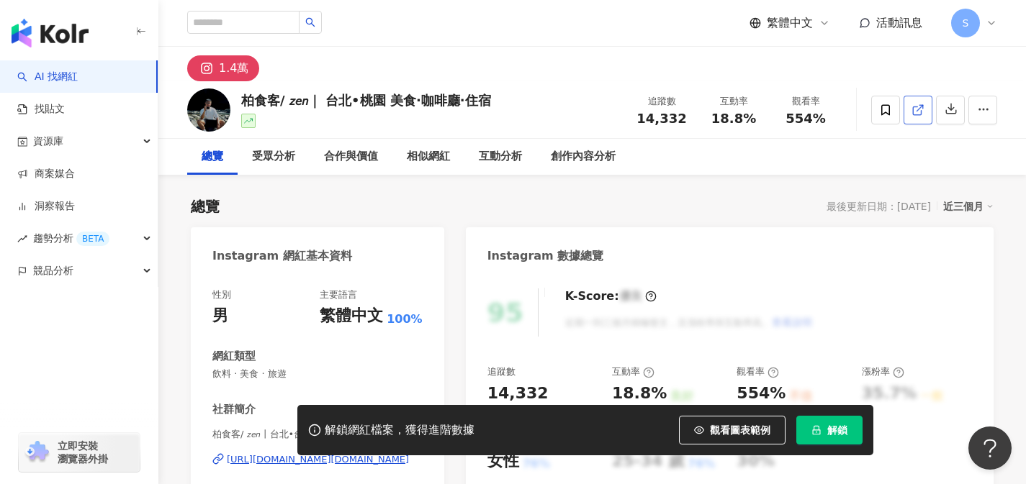
click at [918, 120] on link at bounding box center [917, 110] width 29 height 29
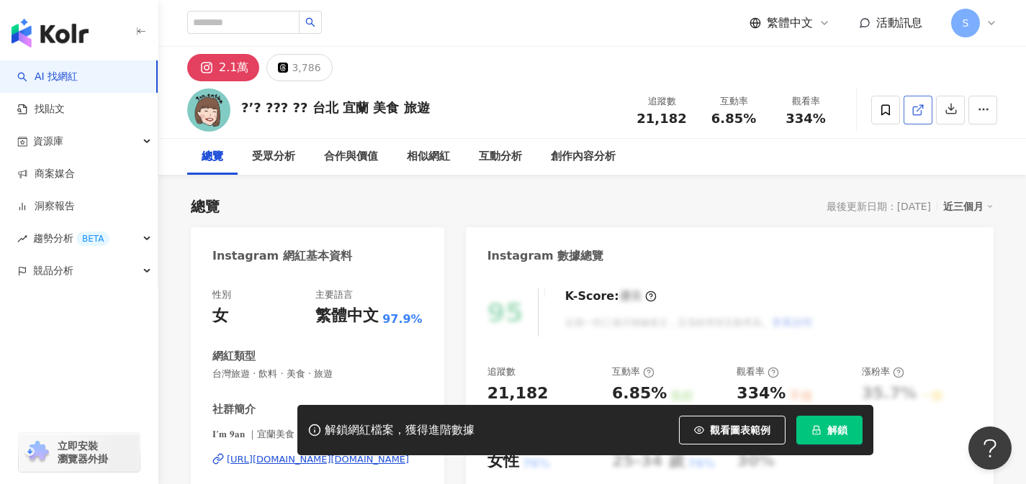
click at [911, 113] on icon at bounding box center [917, 110] width 13 height 13
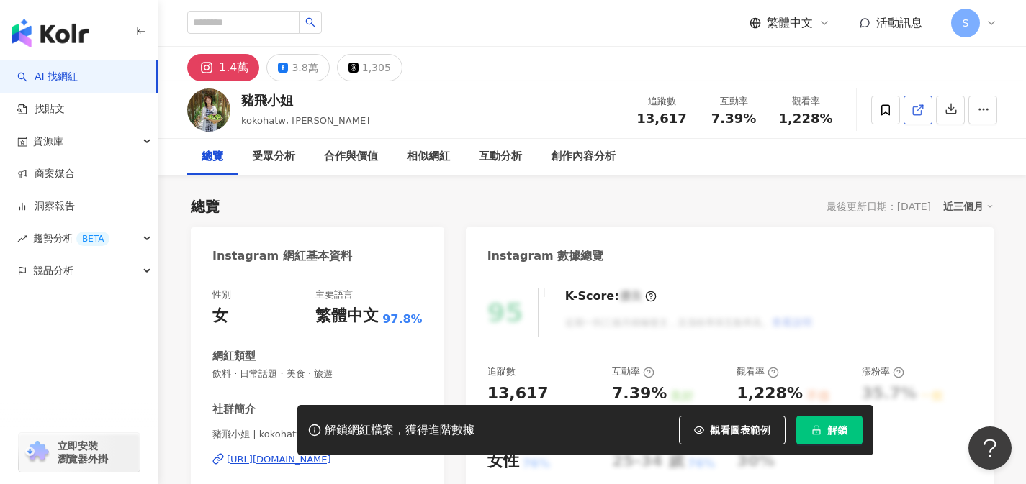
click at [920, 117] on link at bounding box center [917, 110] width 29 height 29
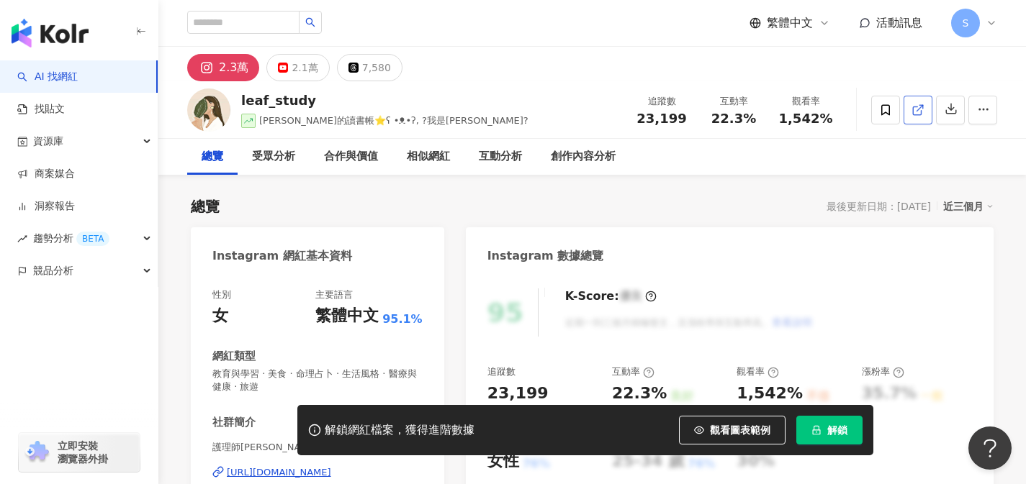
click at [911, 109] on icon at bounding box center [917, 110] width 13 height 13
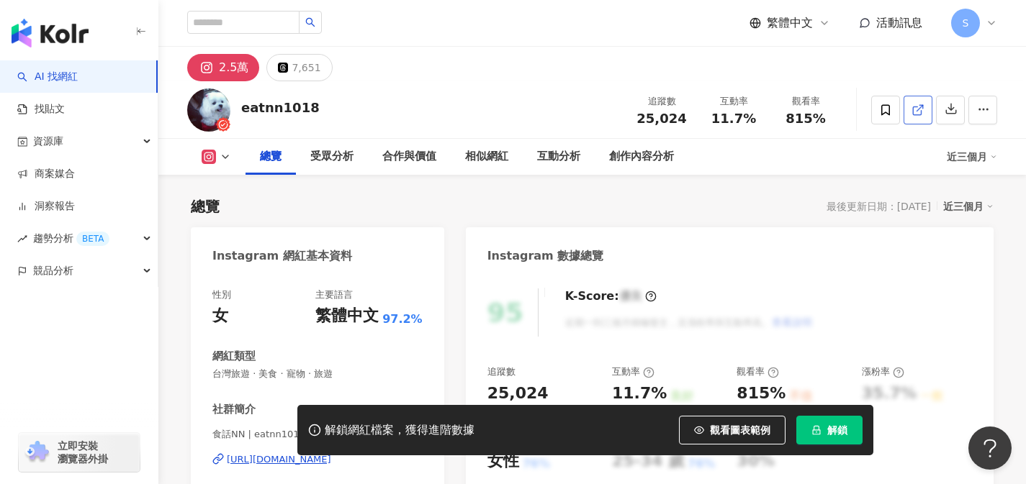
click at [918, 117] on span at bounding box center [917, 109] width 13 height 15
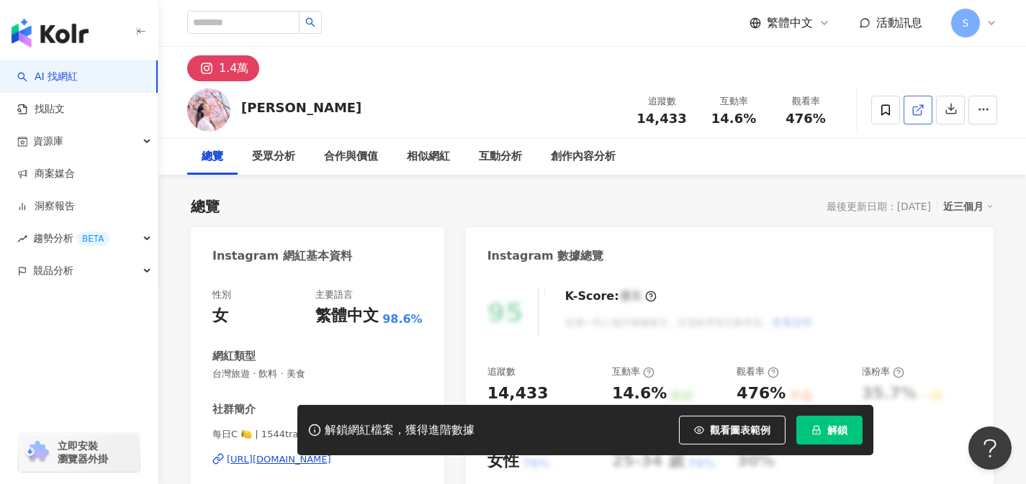
click at [921, 115] on icon at bounding box center [917, 110] width 13 height 13
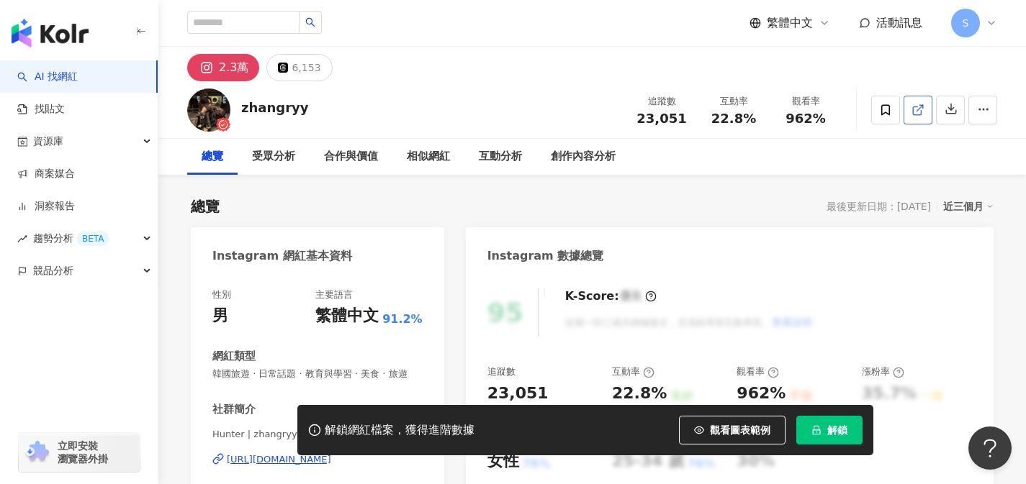
click at [913, 102] on span at bounding box center [917, 109] width 13 height 15
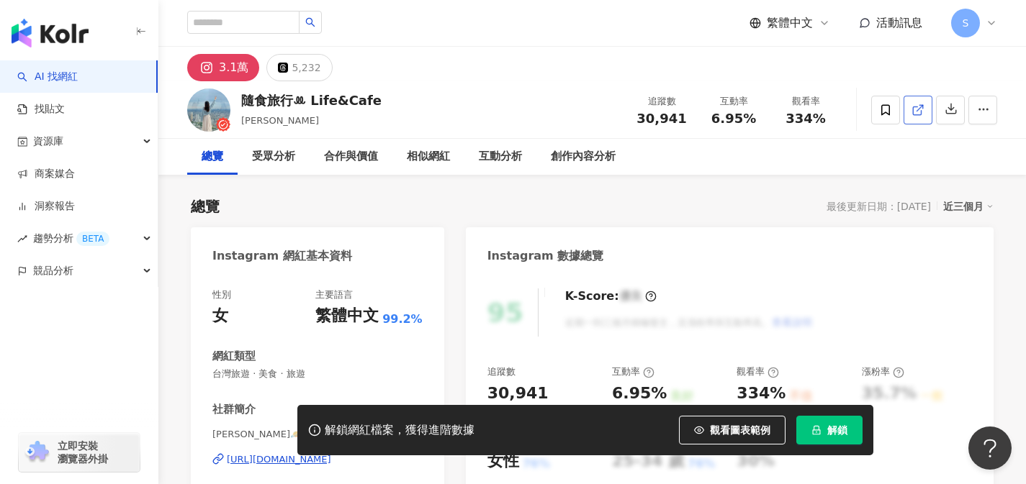
click at [911, 120] on link at bounding box center [917, 110] width 29 height 29
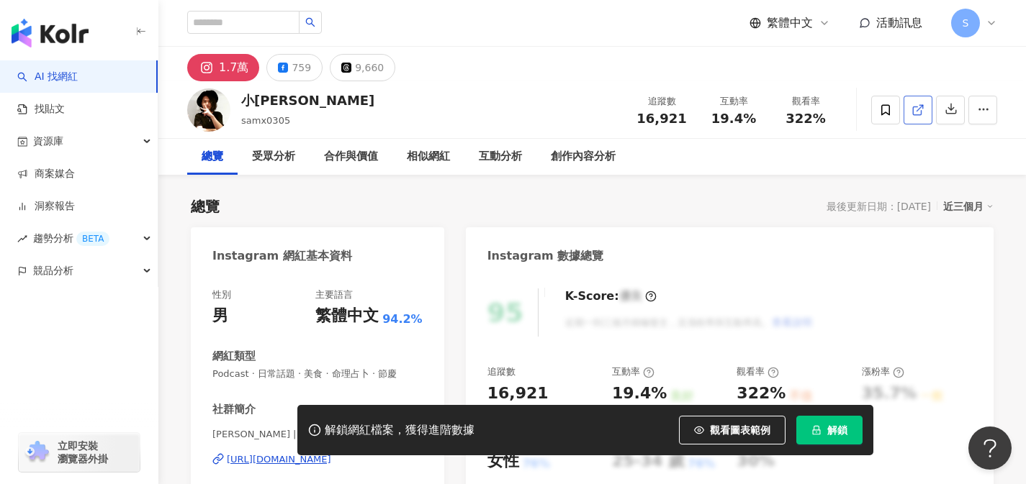
click at [917, 116] on icon at bounding box center [917, 110] width 13 height 13
